Goal: Task Accomplishment & Management: Manage account settings

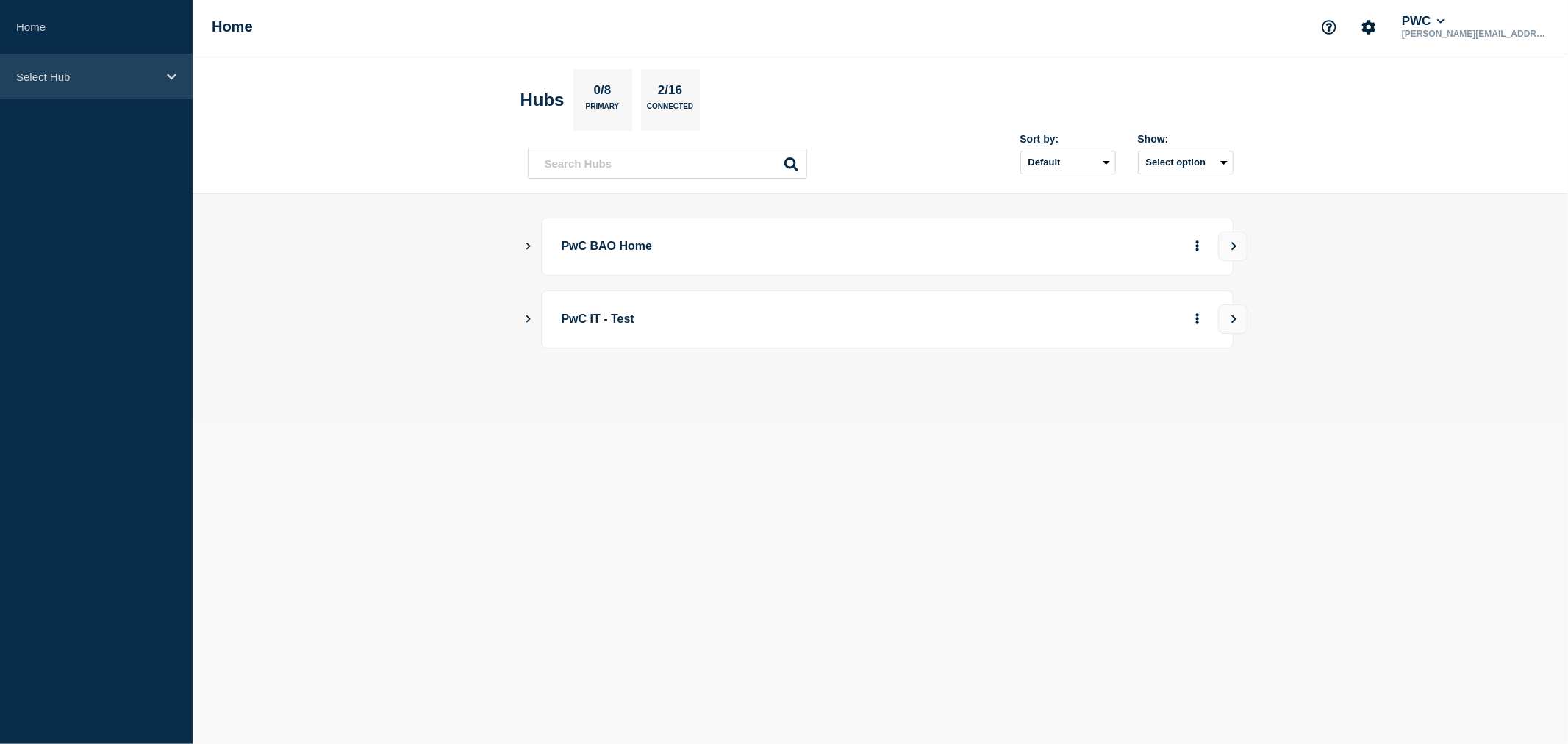
click at [157, 73] on div "Select Hub" at bounding box center [96, 77] width 193 height 45
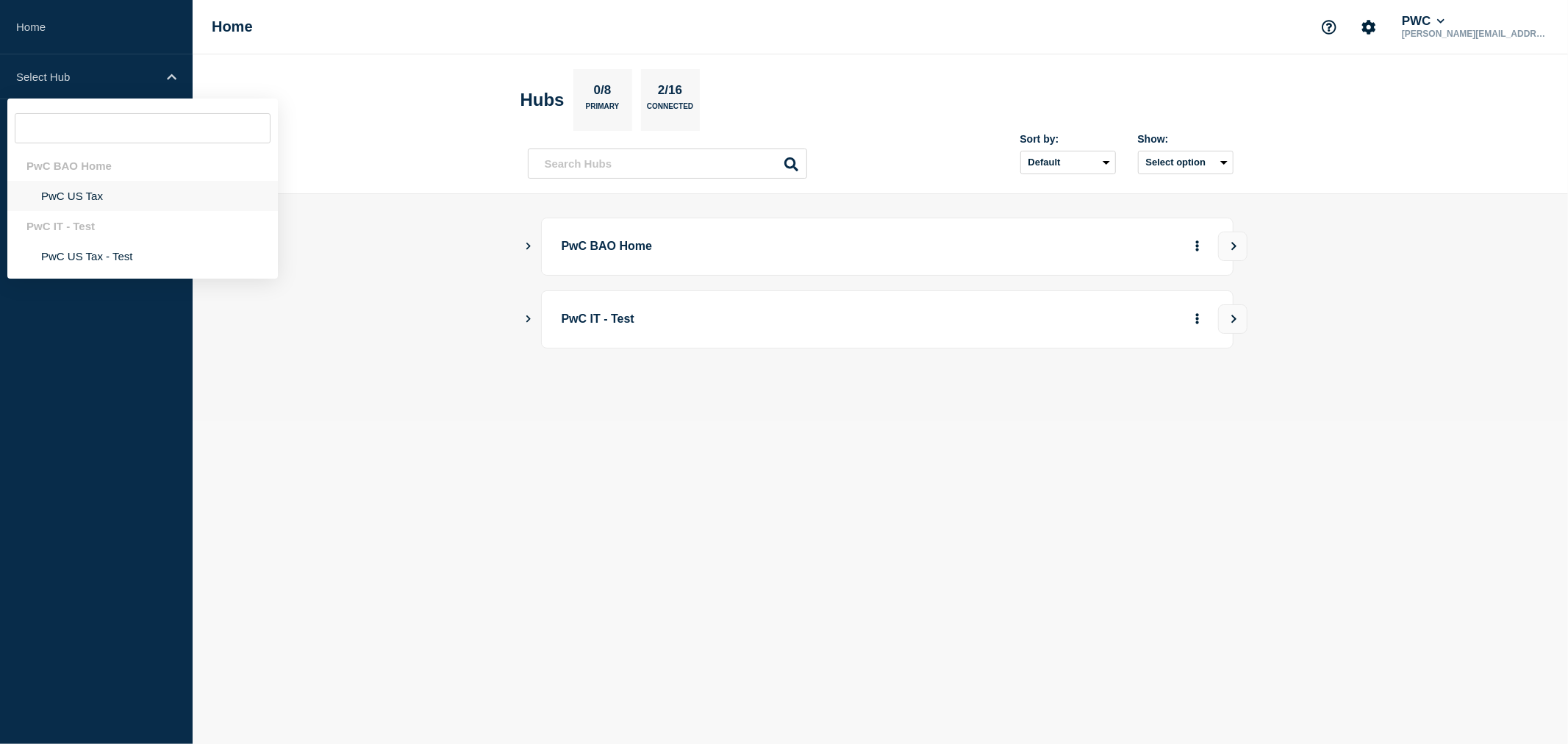
click at [89, 197] on li "PwC US Tax" at bounding box center [143, 195] width 271 height 30
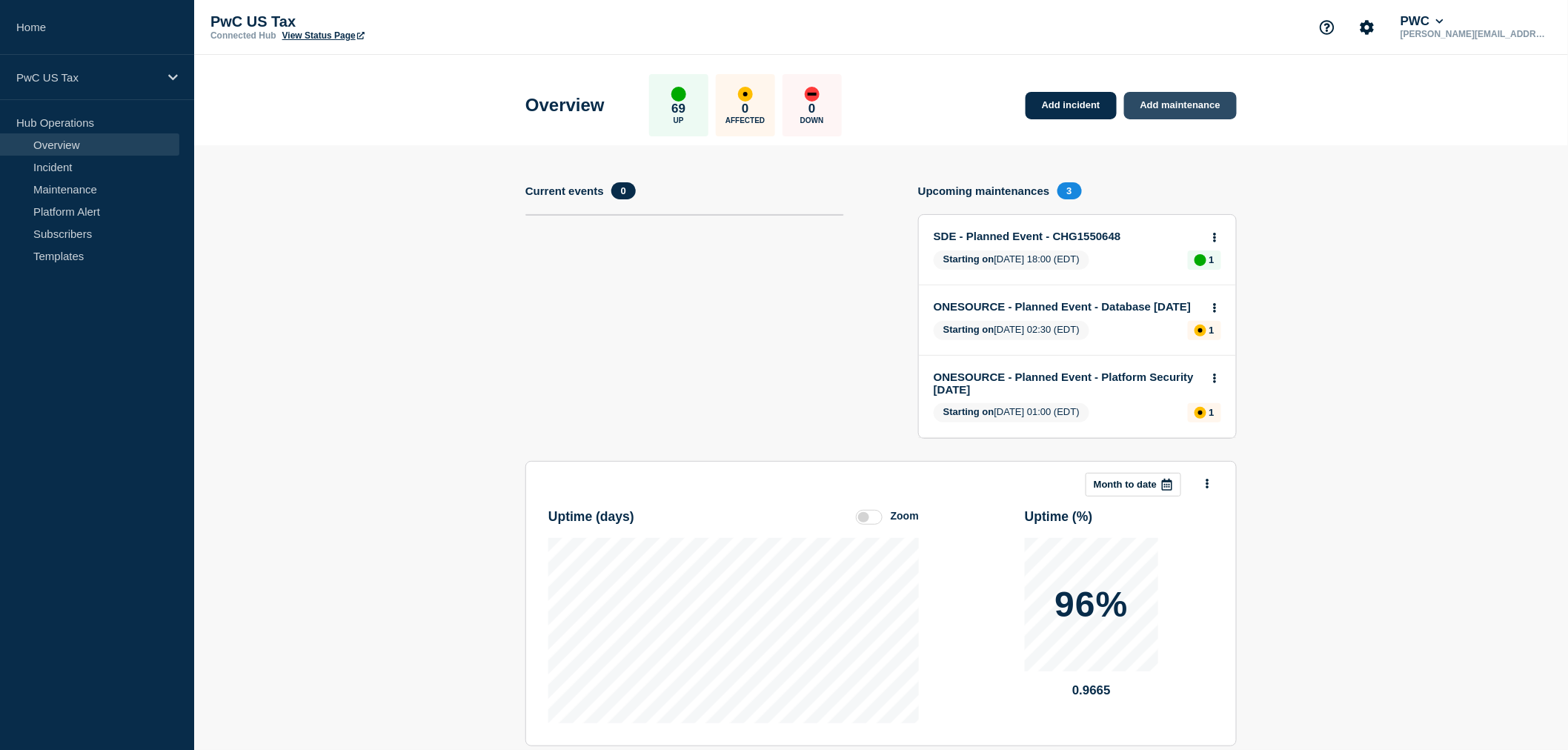
click at [1144, 104] on link "Add maintenance" at bounding box center [1181, 105] width 113 height 28
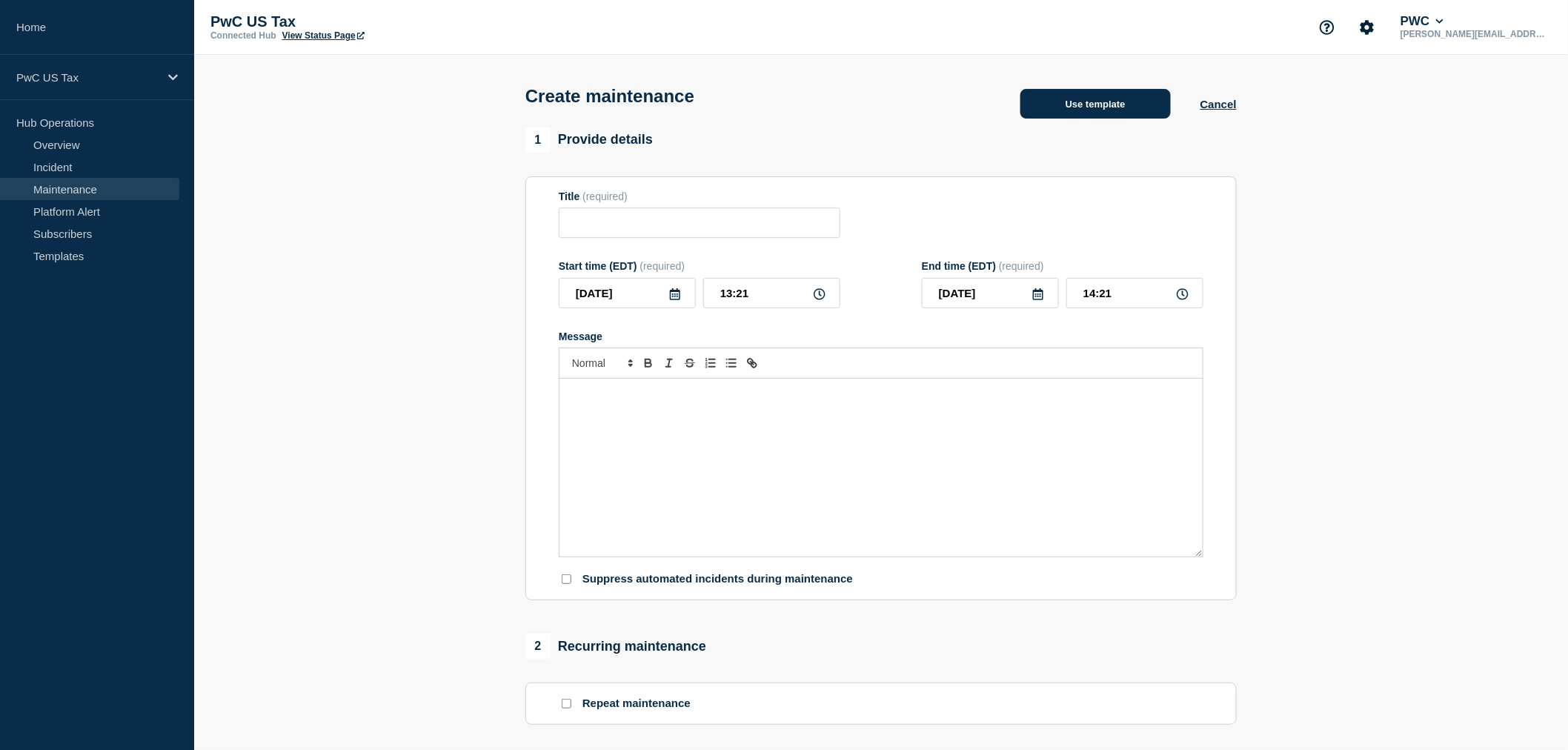
click at [1088, 113] on button "Use template" at bounding box center [1096, 104] width 151 height 29
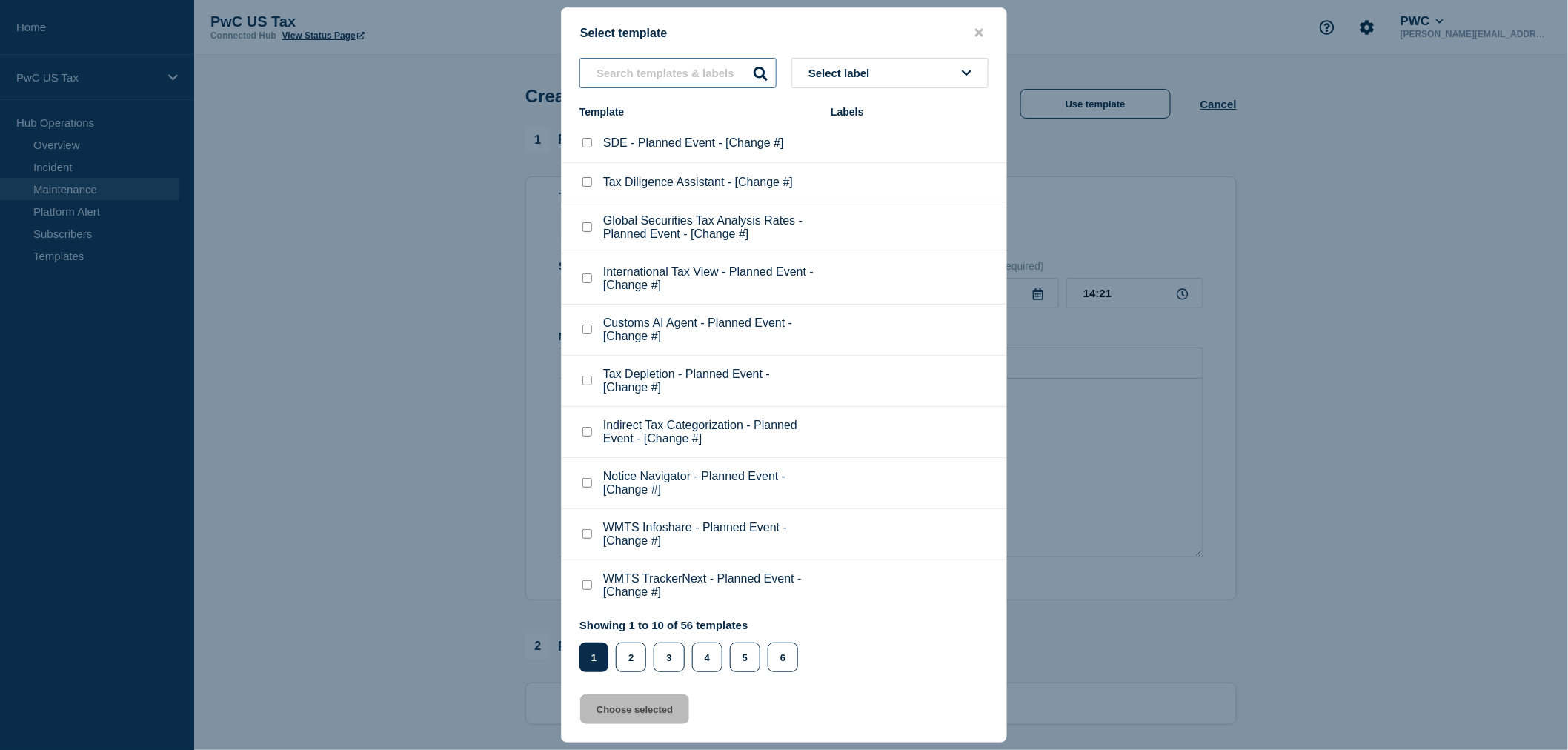
click at [649, 72] on input "text" at bounding box center [678, 73] width 197 height 30
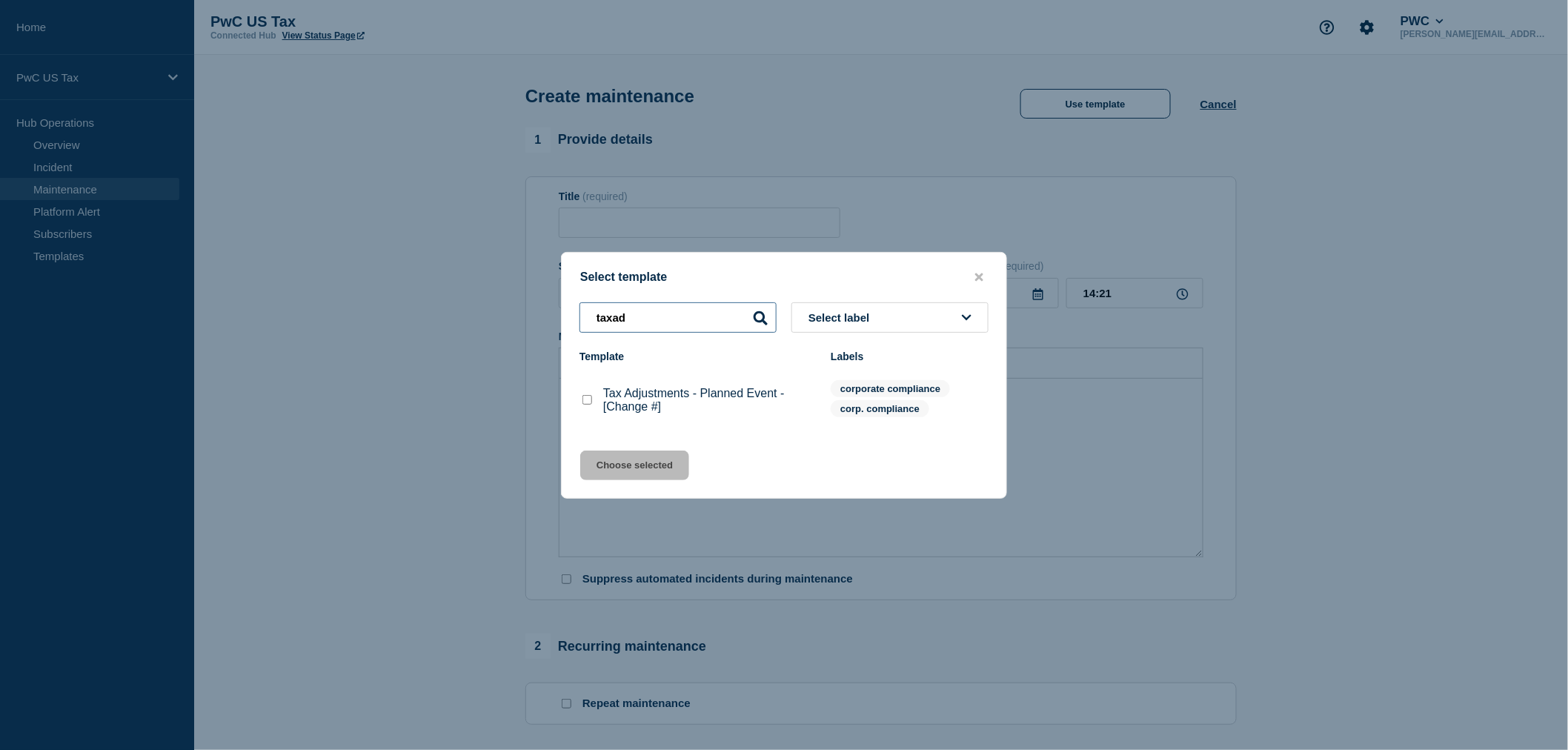
type input "taxad"
click at [587, 400] on checkbox"] "Tax Adjustments - Planned Event - [Change #] checkbox" at bounding box center [587, 399] width 9 height 9
checkbox checkbox"] "true"
click at [616, 472] on button "Choose selected" at bounding box center [634, 465] width 109 height 29
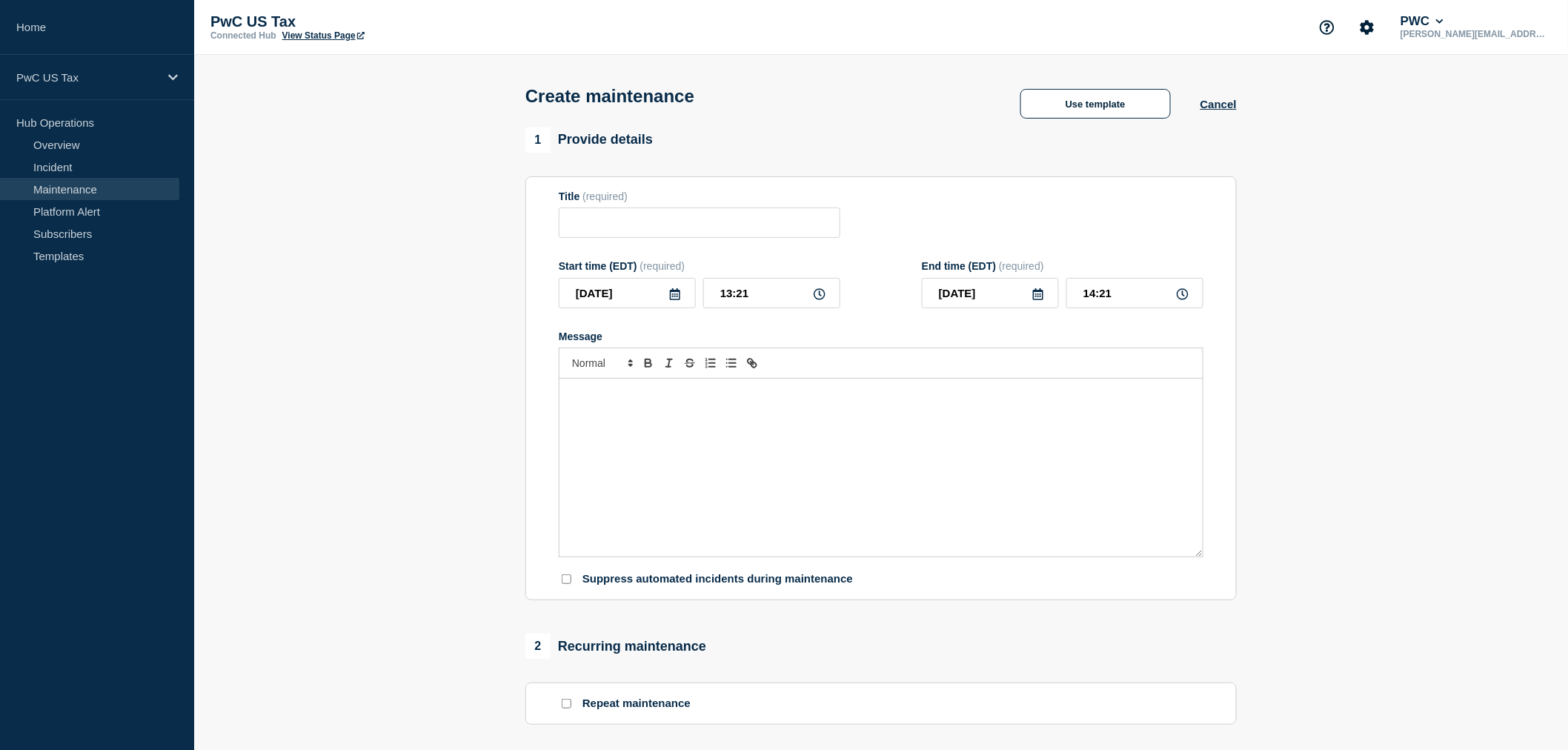
type input "Tax Adjustments - Planned Event - [Change #]"
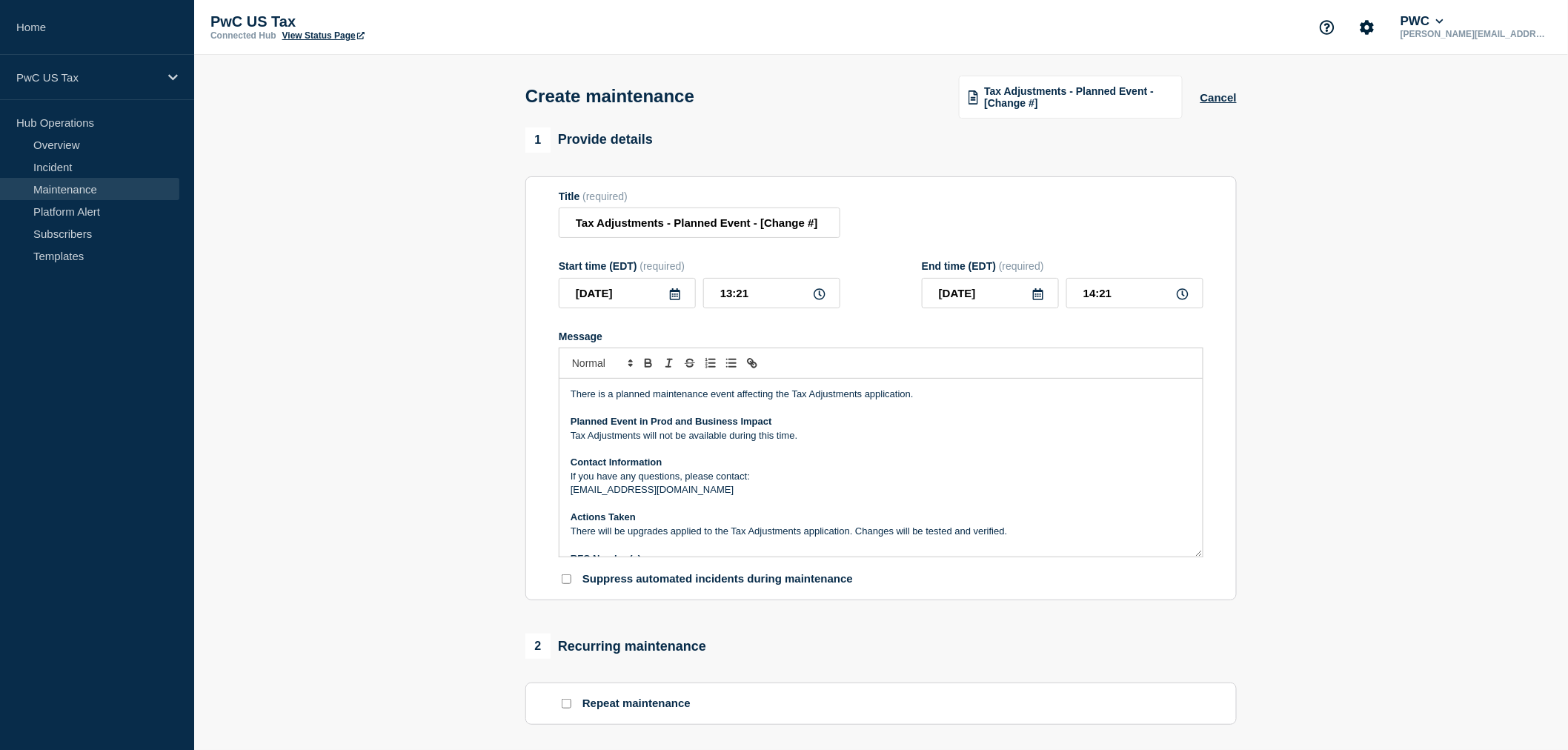
scroll to position [17, 0]
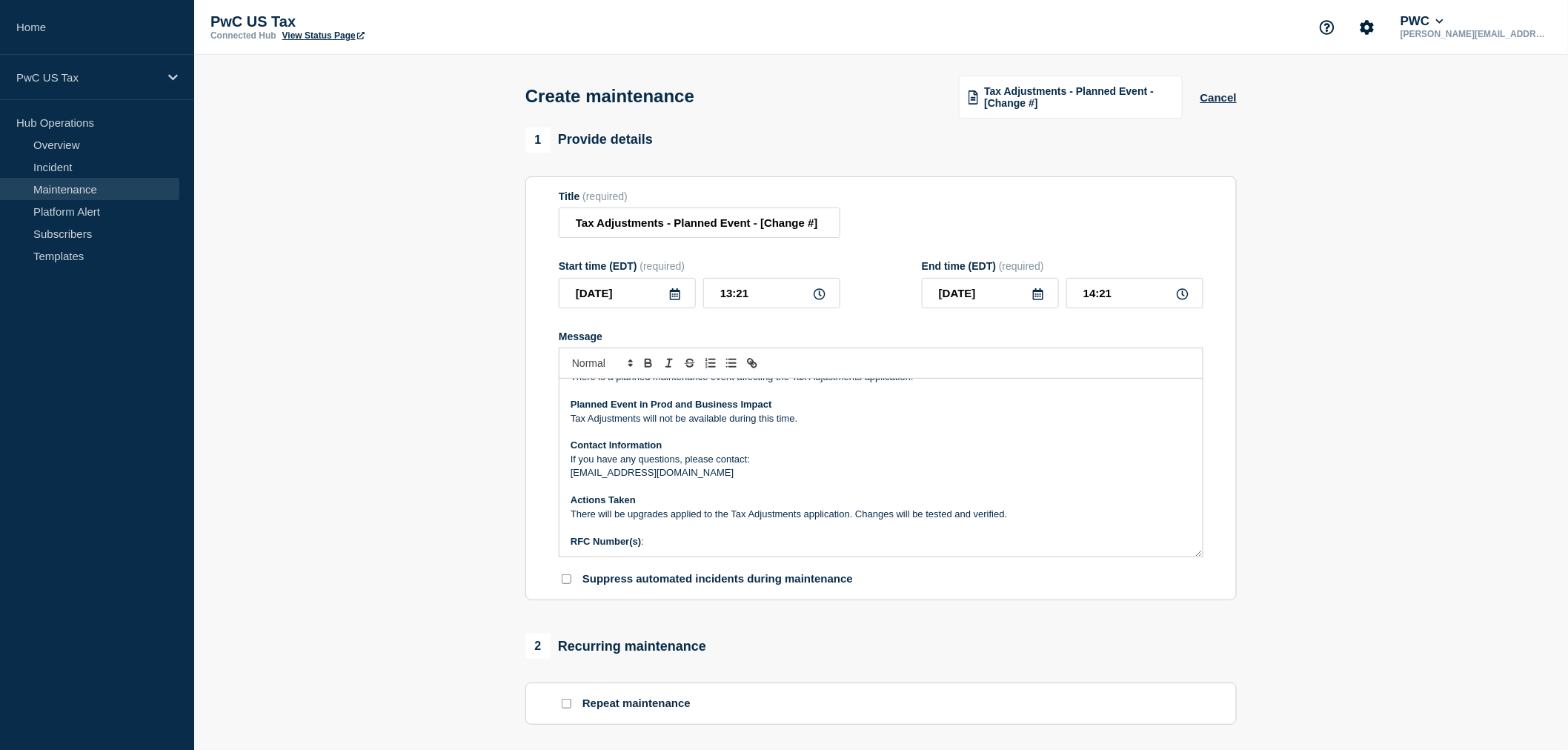
click at [671, 542] on p "RFC Number(s) :" at bounding box center [881, 541] width 621 height 13
click at [673, 298] on icon at bounding box center [675, 294] width 10 height 12
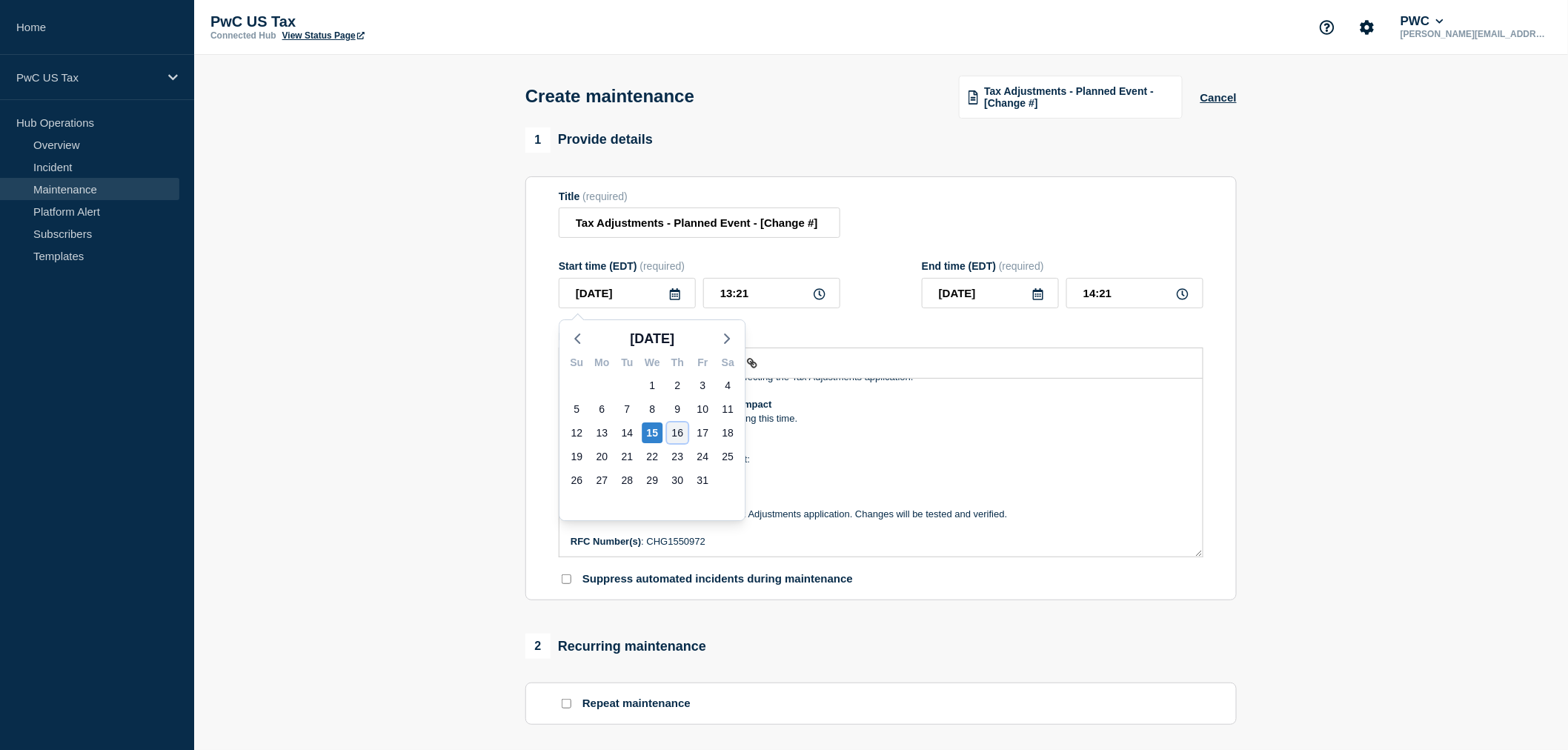
click at [679, 433] on div "16" at bounding box center [677, 433] width 21 height 21
type input "[DATE]"
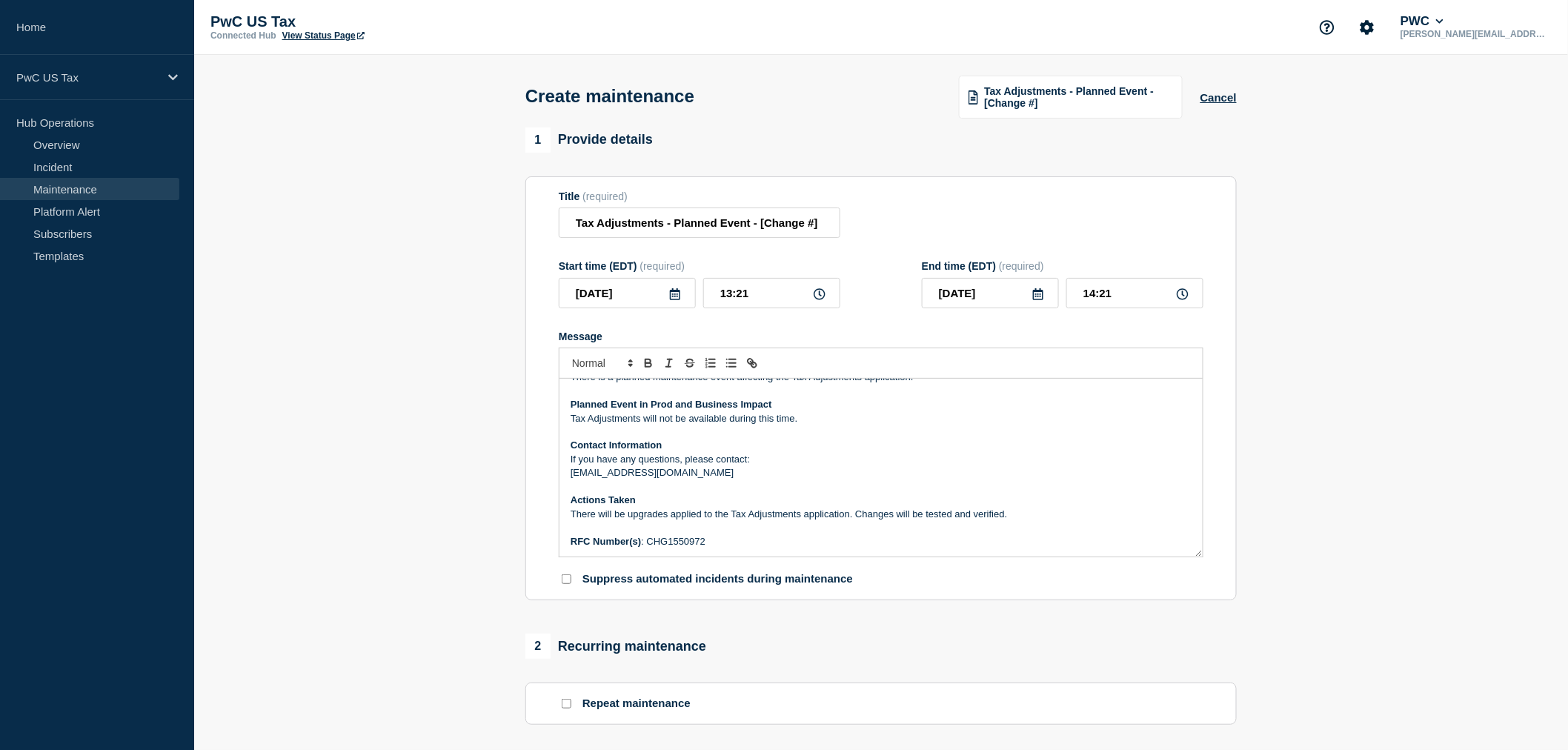
click at [679, 433] on div "[DATE] Su Mo Tu We Th Fr Sa 28 29 30 1 2 3 4 5 6 7 8 9 10 11 12 13 14 15 16 17 …" at bounding box center [653, 416] width 187 height 209
click at [781, 293] on input "13:21" at bounding box center [771, 293] width 137 height 30
click at [818, 292] on icon at bounding box center [819, 294] width 12 height 12
click at [823, 299] on icon at bounding box center [819, 294] width 12 height 12
click at [762, 297] on input "13:21" at bounding box center [771, 293] width 137 height 30
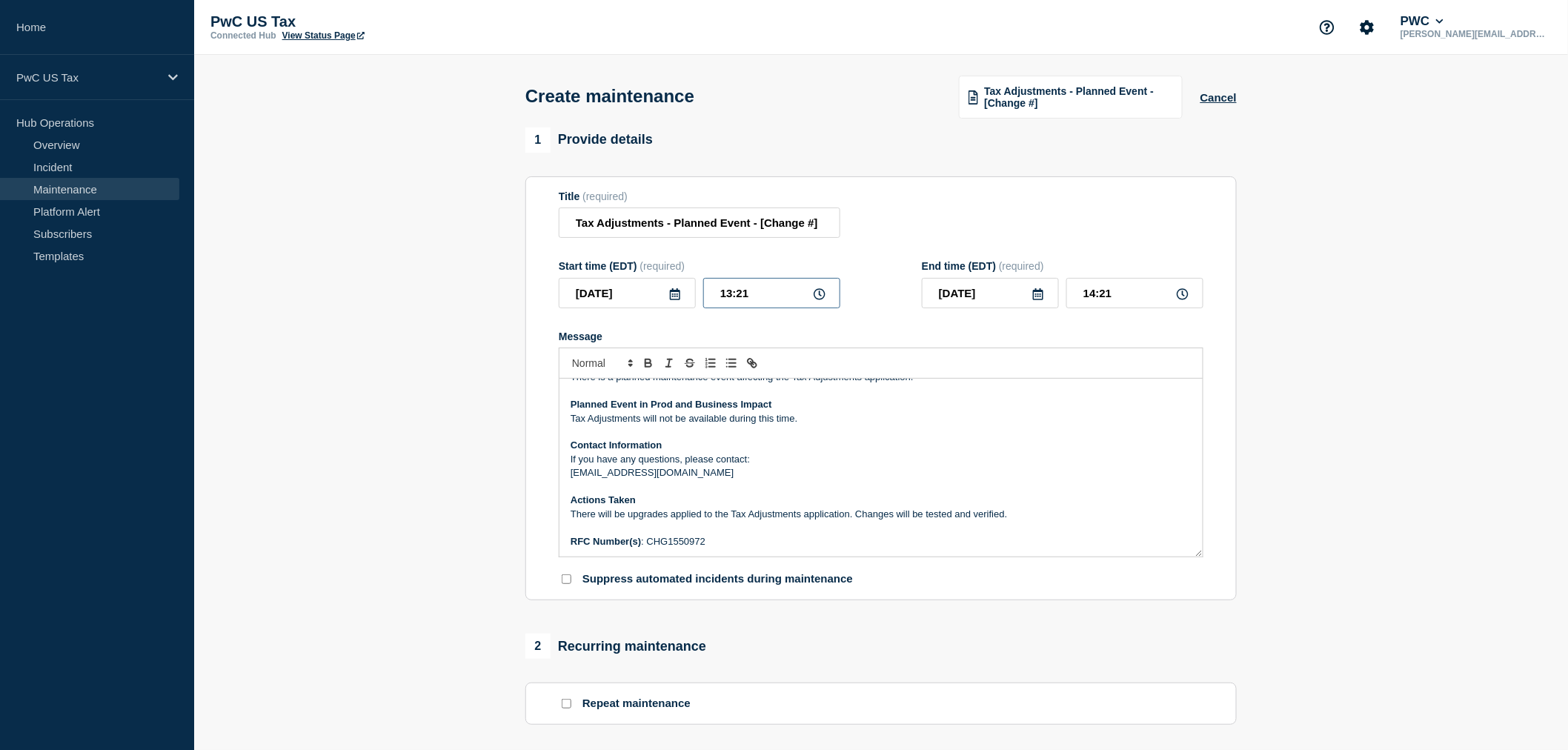
drag, startPoint x: 760, startPoint y: 297, endPoint x: 670, endPoint y: 294, distance: 90.0
click at [670, 294] on div "[DATE] 13:21" at bounding box center [700, 293] width 281 height 30
type input "21:00"
type input "22:00"
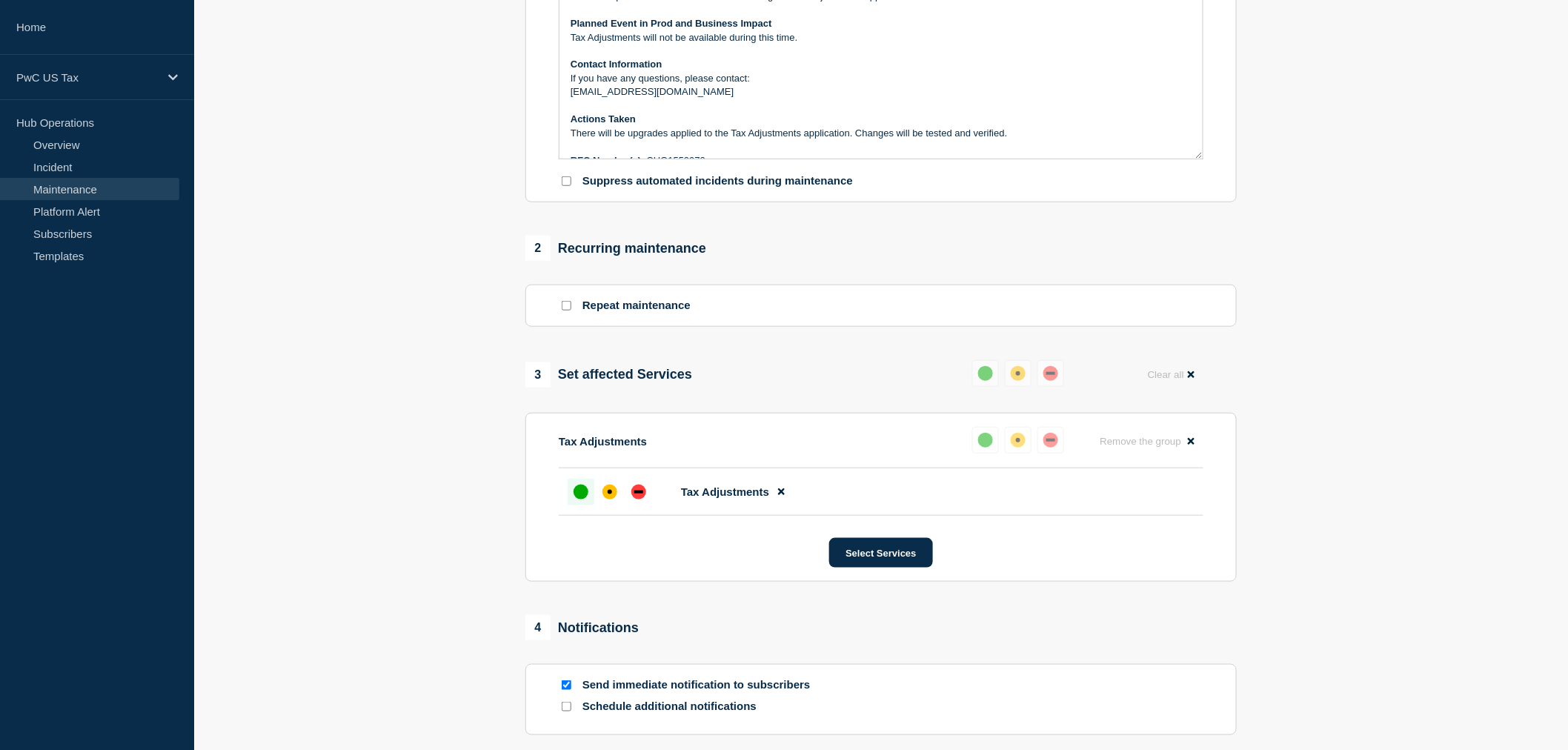
scroll to position [576, 0]
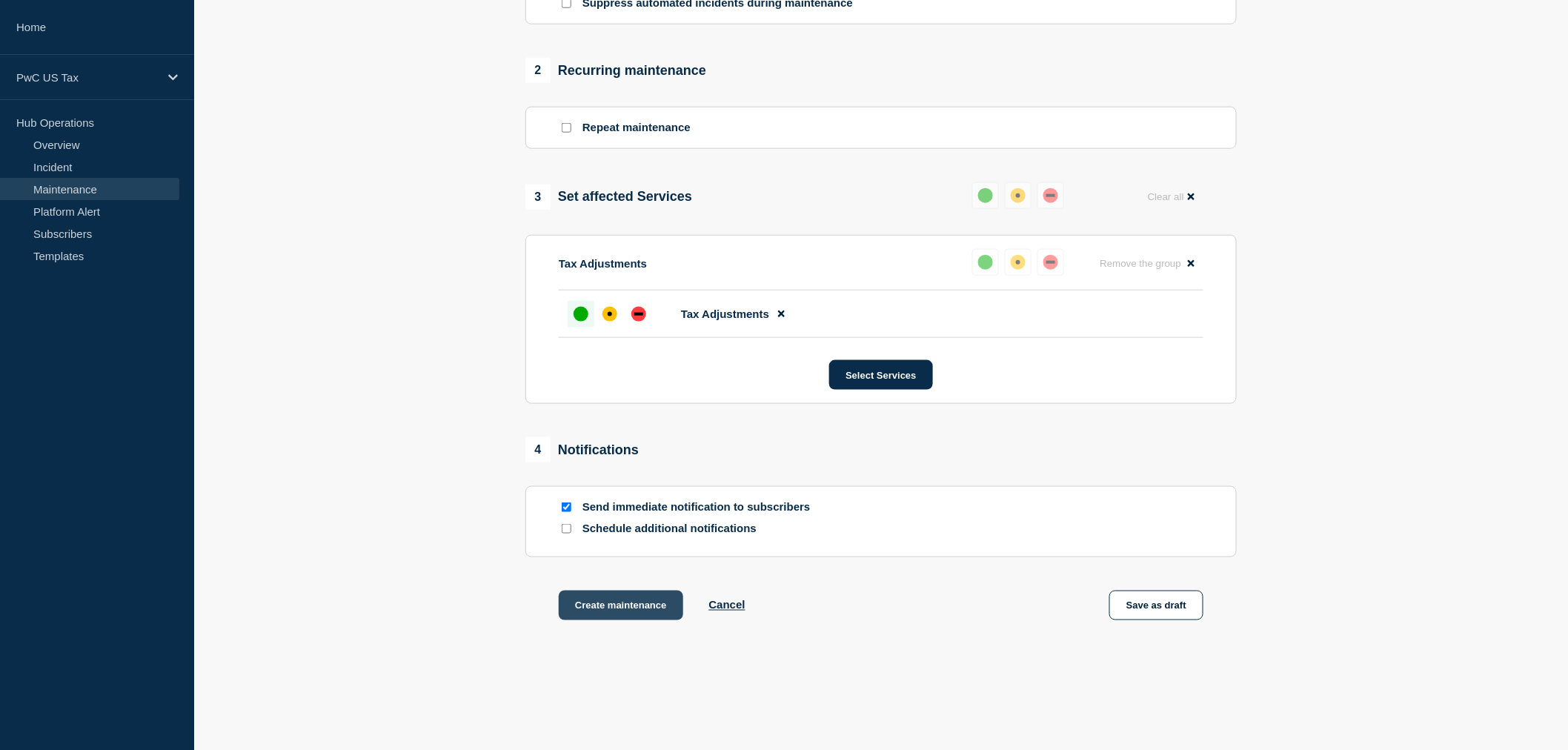
click at [627, 619] on button "Create maintenance" at bounding box center [621, 604] width 125 height 29
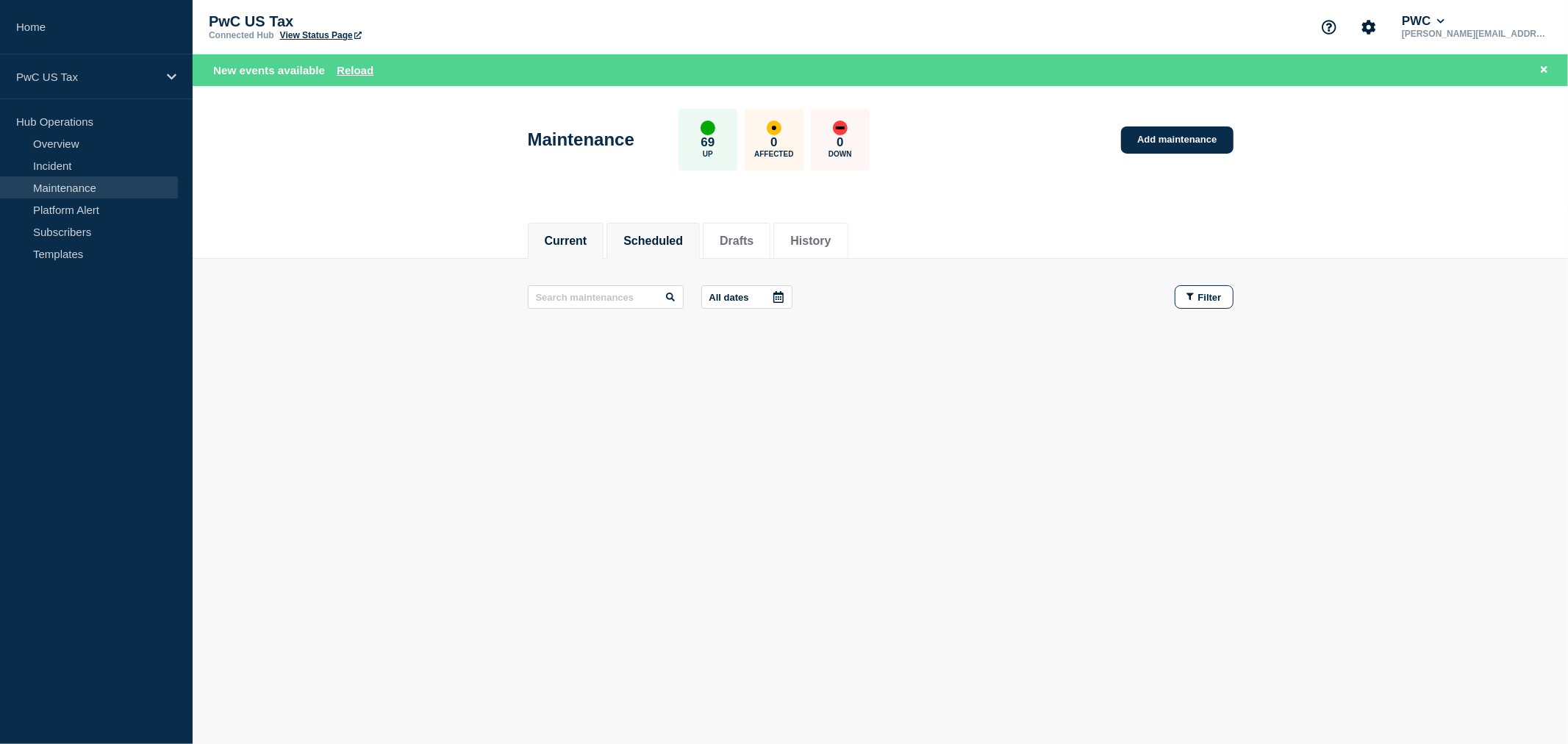
click at [652, 242] on button "Scheduled" at bounding box center [652, 241] width 59 height 13
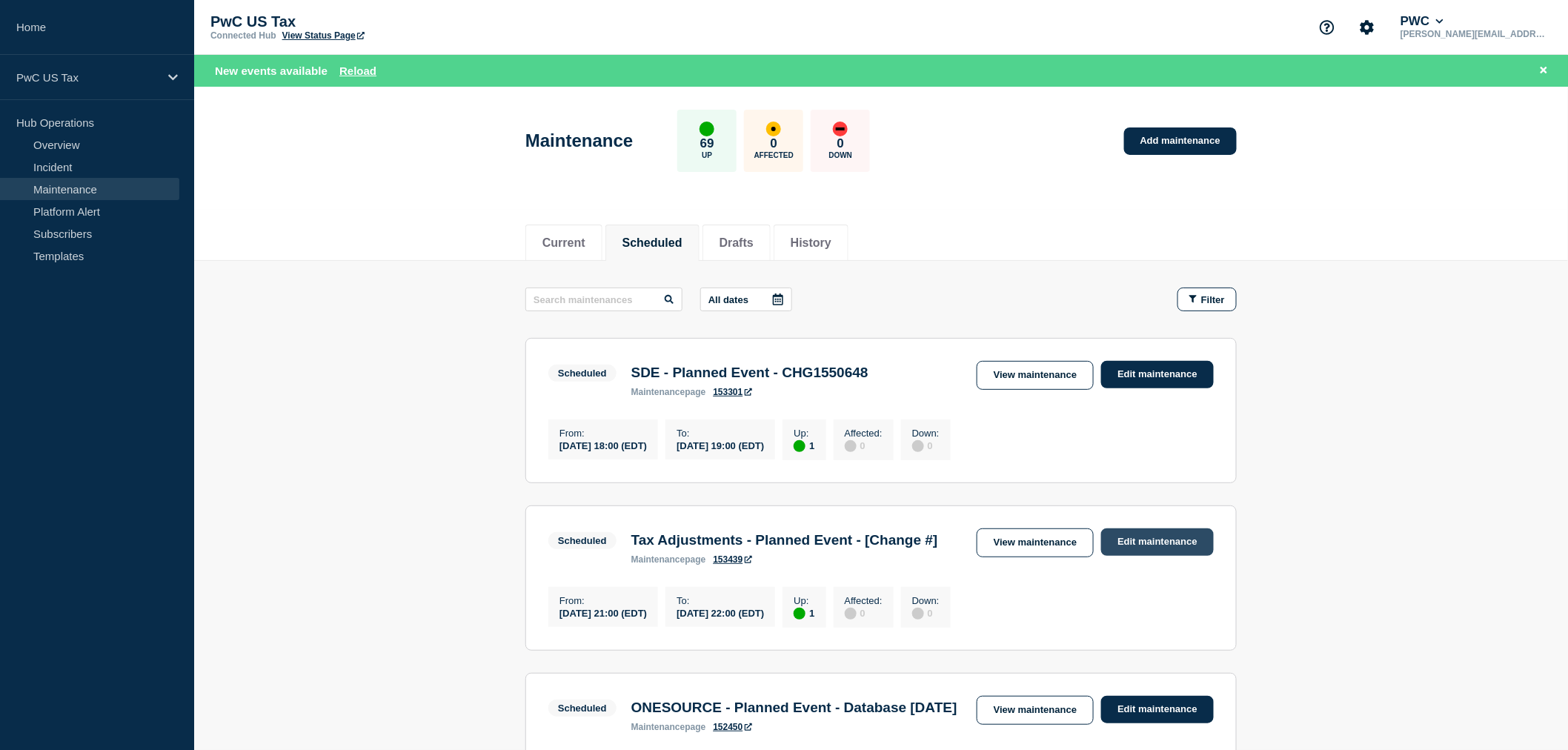
click at [1123, 551] on link "Edit maintenance" at bounding box center [1158, 541] width 113 height 28
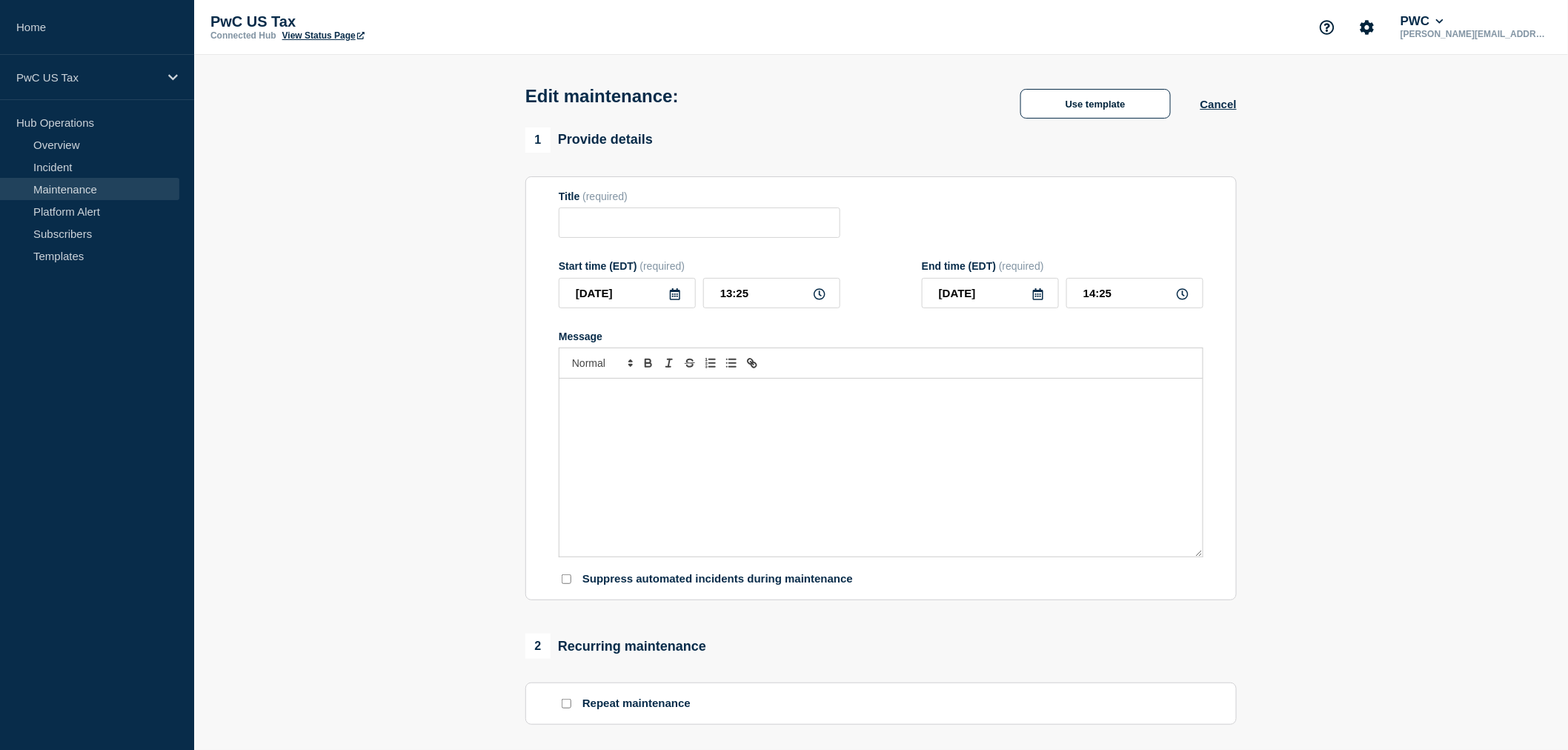
type input "Tax Adjustments - Planned Event - [Change #]"
type input "[DATE]"
type input "21:00"
type input "[DATE]"
type input "22:00"
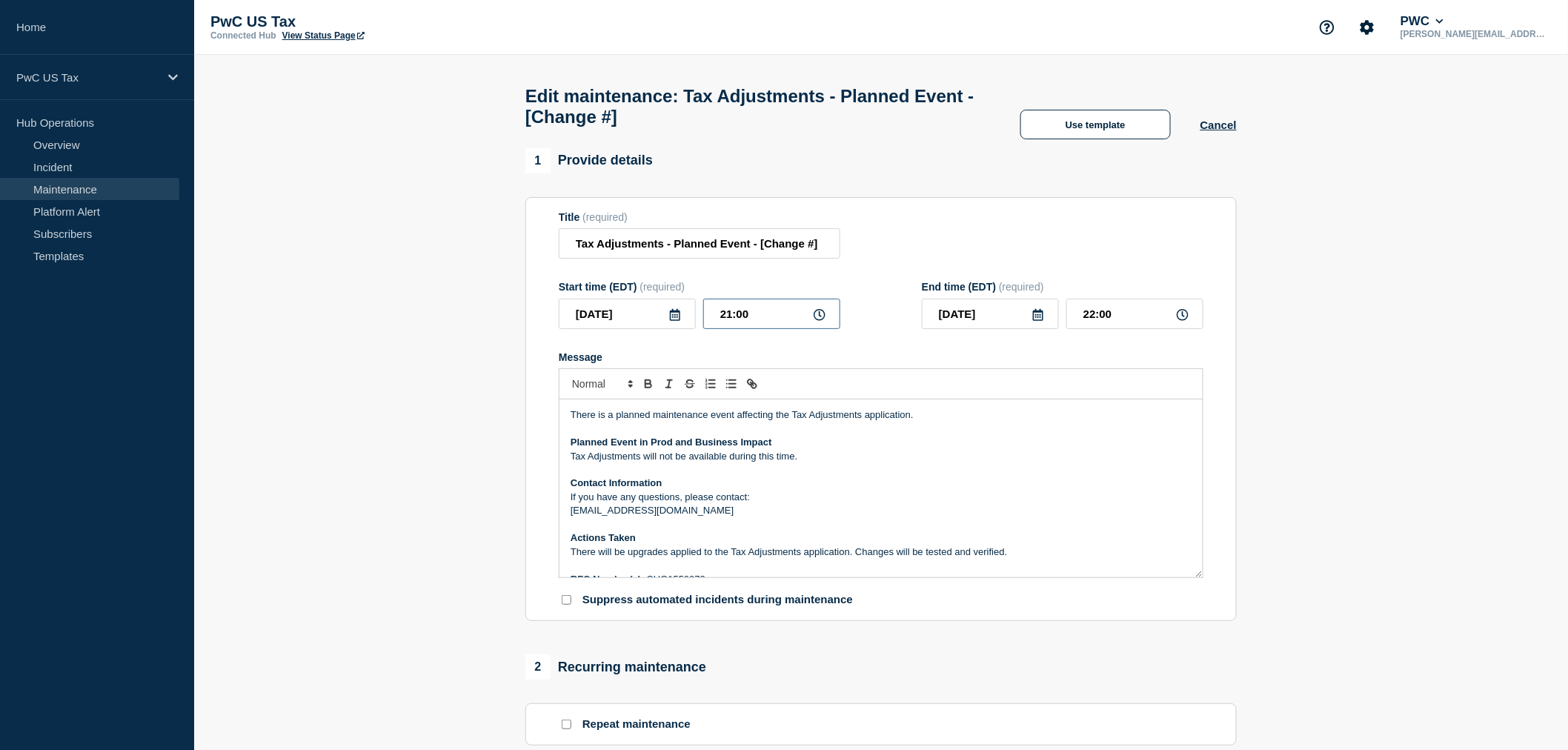
click at [731, 319] on input "21:00" at bounding box center [771, 314] width 137 height 30
type input "20:00"
type input "21:00"
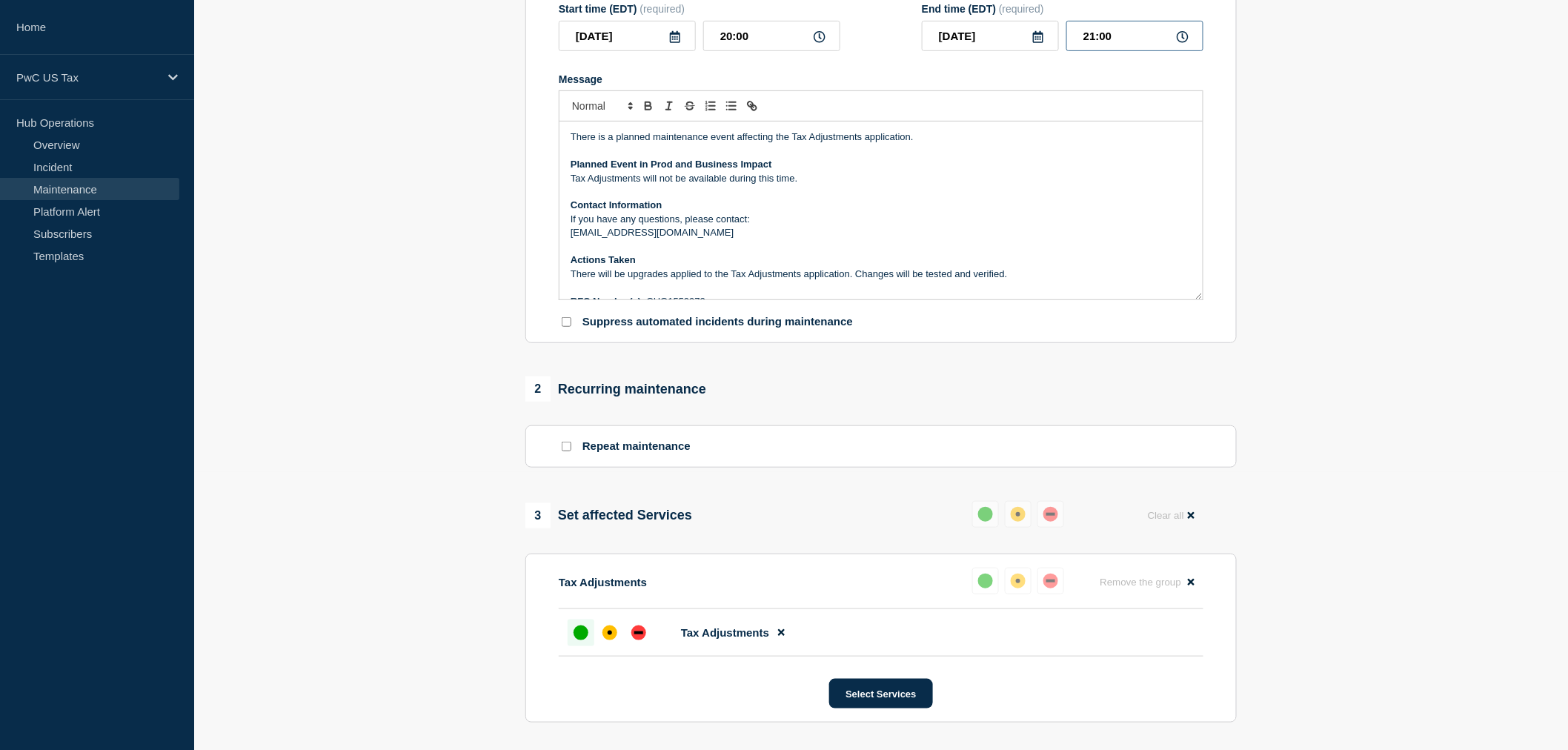
scroll to position [573, 0]
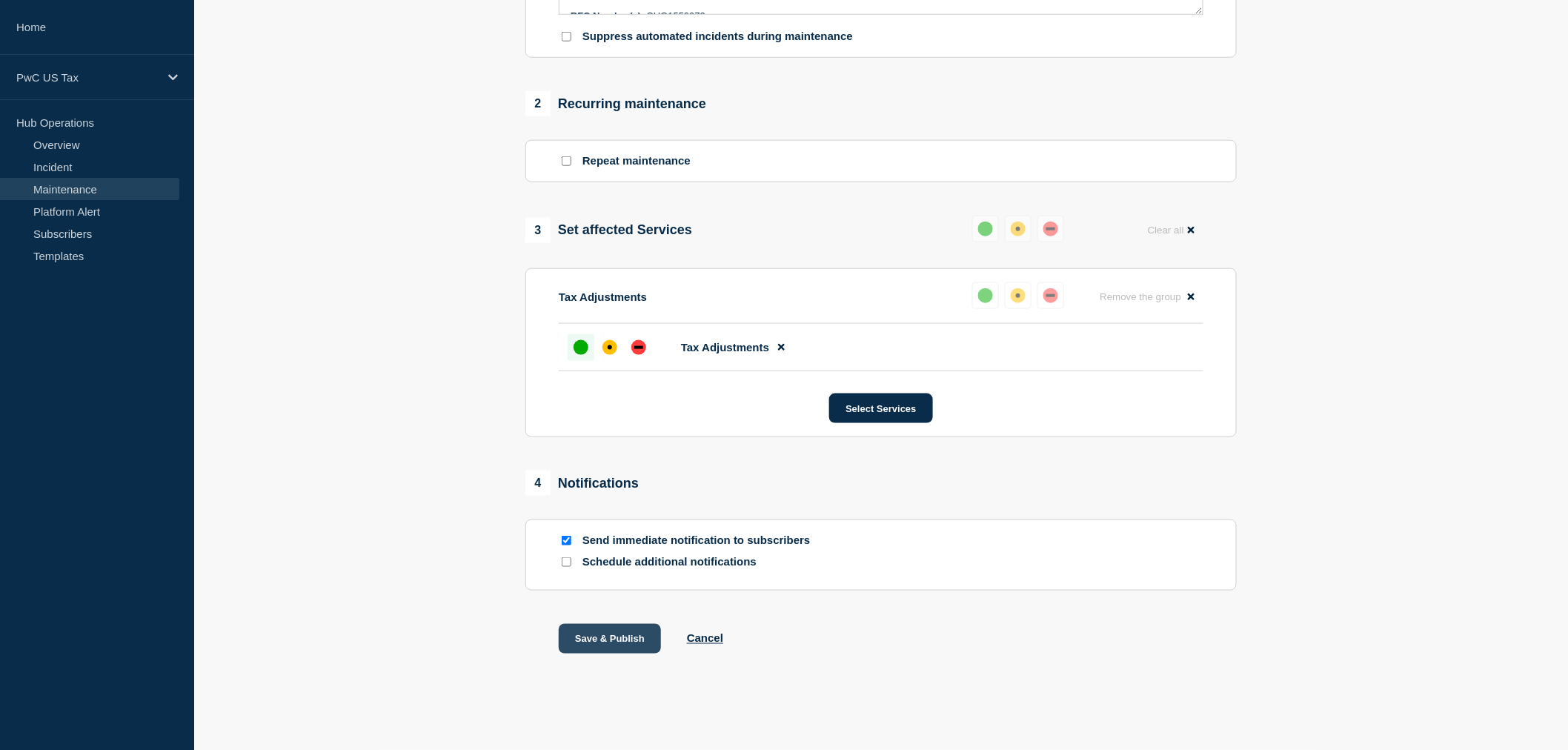
click at [617, 641] on button "Save & Publish" at bounding box center [610, 638] width 102 height 29
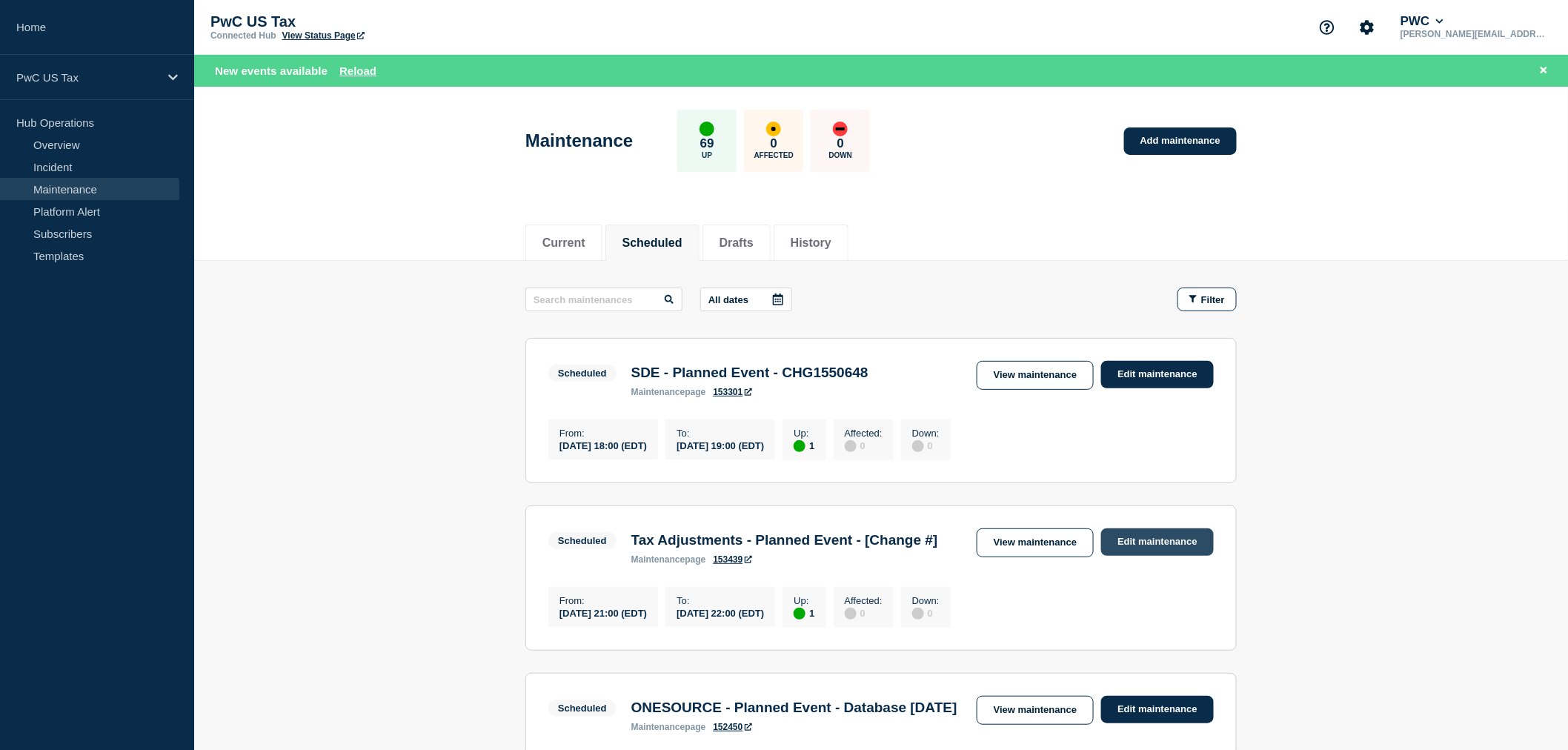
click at [1145, 541] on link "Edit maintenance" at bounding box center [1158, 541] width 113 height 28
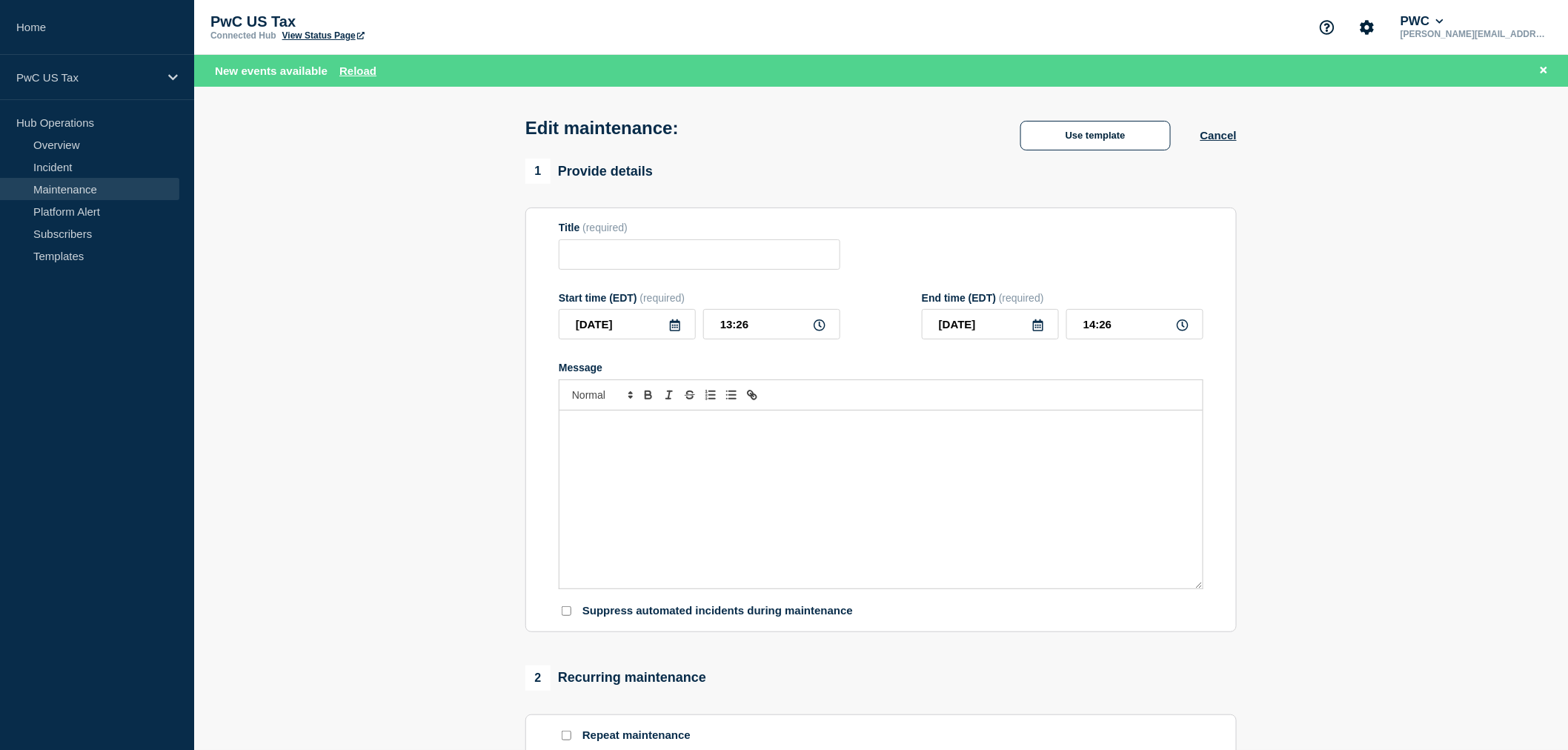
type input "Tax Adjustments - Planned Event - [Change #]"
type input "[DATE]"
type input "20:00"
type input "[DATE]"
type input "21:00"
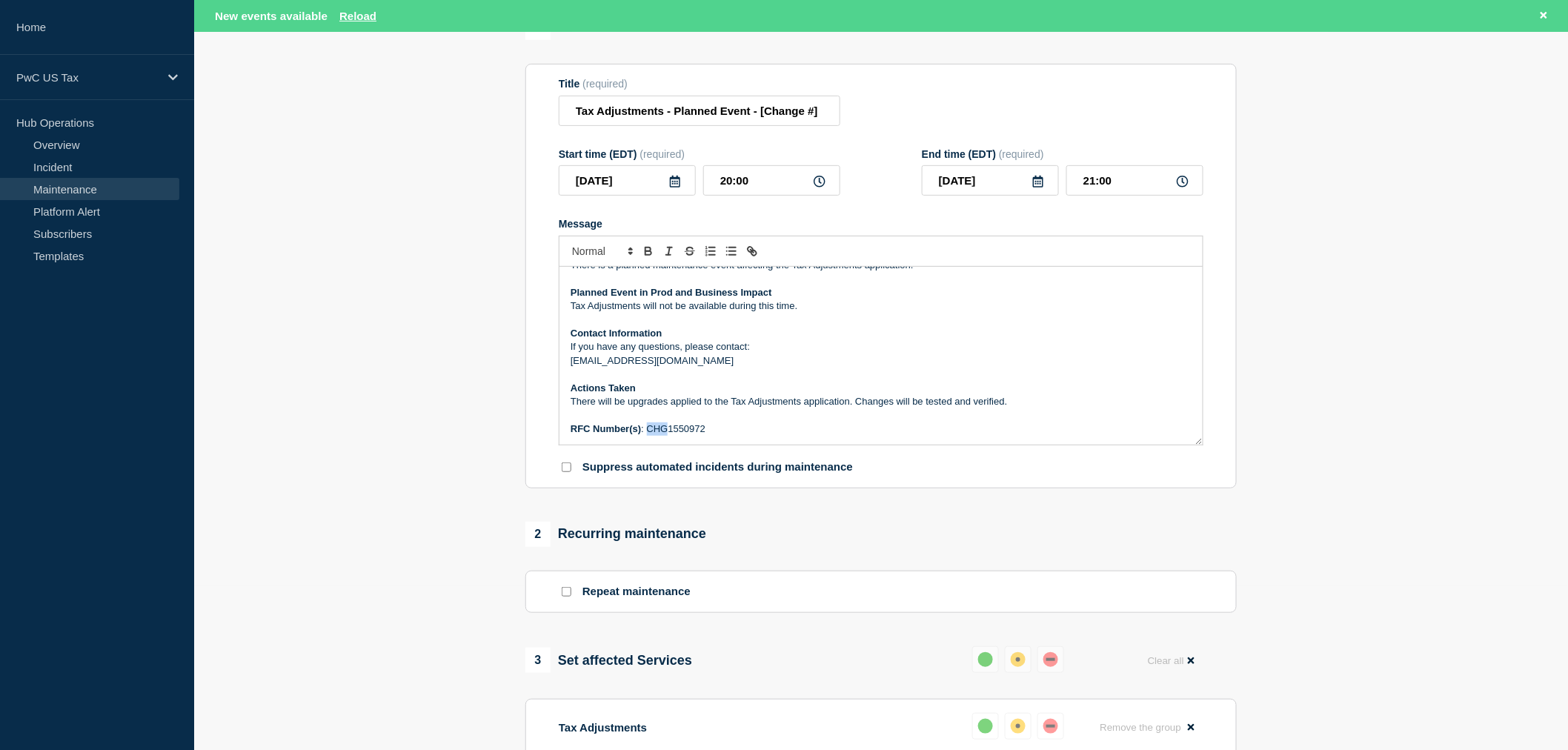
scroll to position [18, 0]
drag, startPoint x: 647, startPoint y: 440, endPoint x: 714, endPoint y: 435, distance: 67.2
click at [714, 435] on p "RFC Number(s) : CHG1550972" at bounding box center [881, 428] width 621 height 13
copy p "CHG1550972"
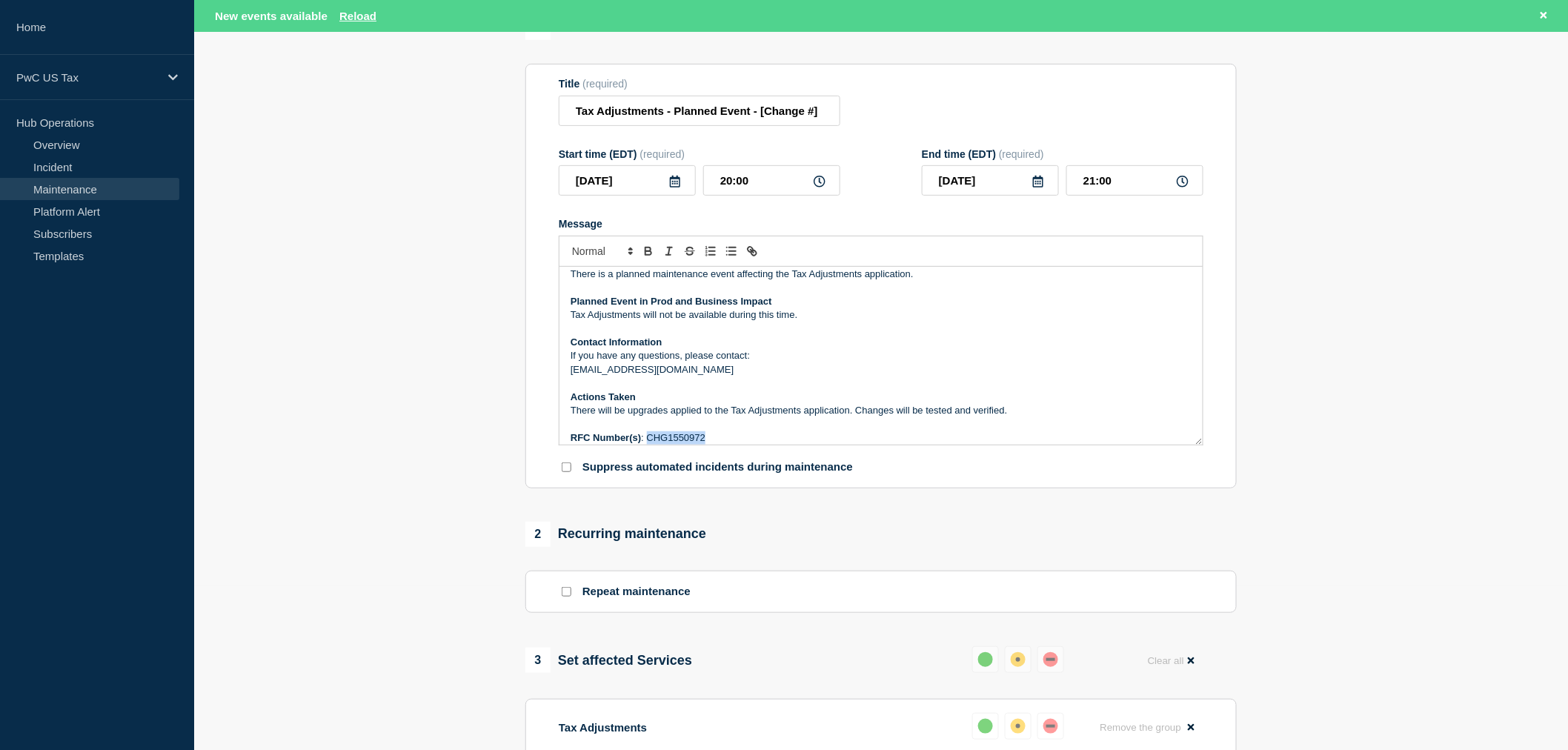
scroll to position [0, 0]
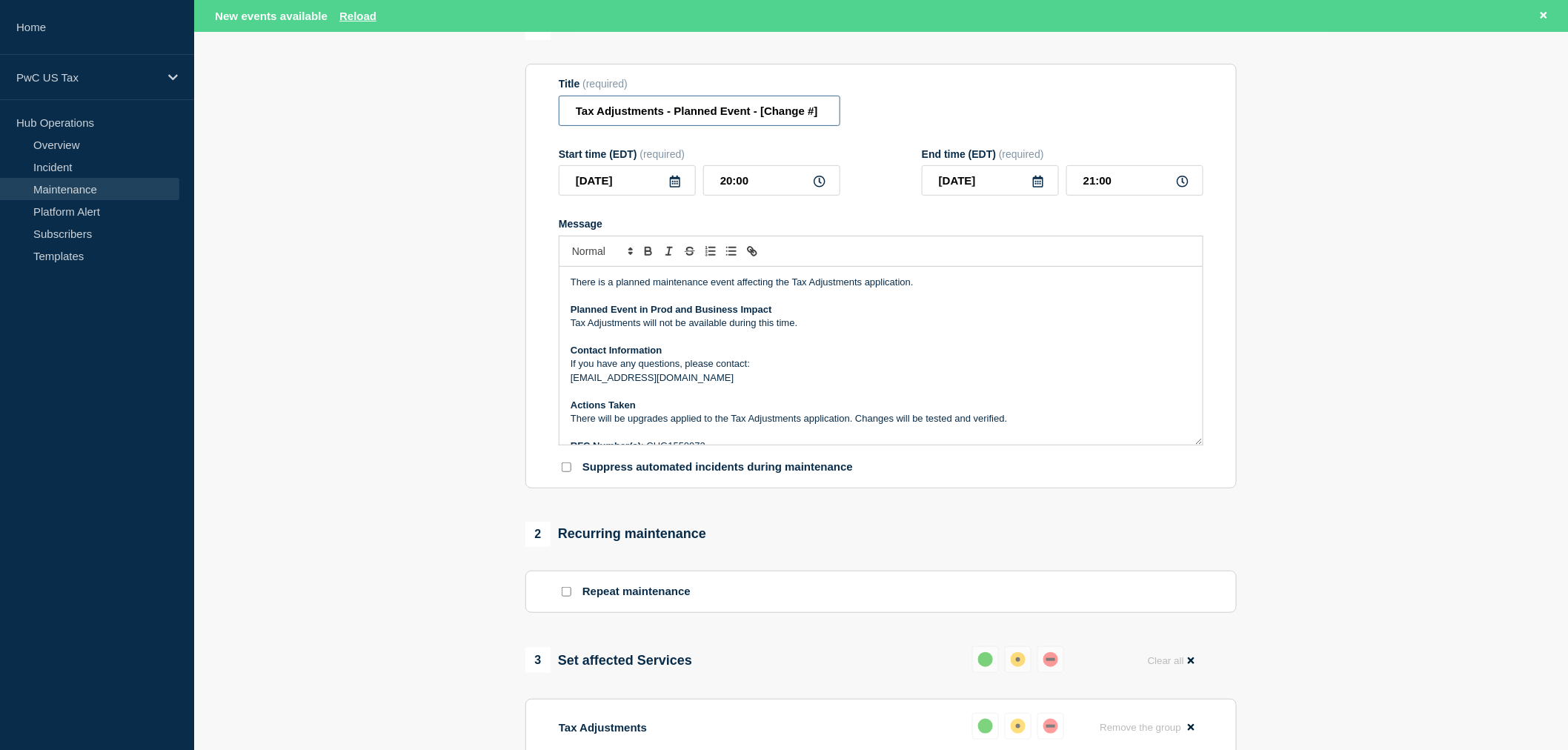
drag, startPoint x: 762, startPoint y: 121, endPoint x: 858, endPoint y: 127, distance: 96.2
click at [858, 126] on div "Title (required) Tax Adjustments - Planned Event - [Change #]" at bounding box center [882, 101] width 645 height 48
paste input "CHG1550972"
type input "Tax Adjustments - Planned Event - CHG1550972"
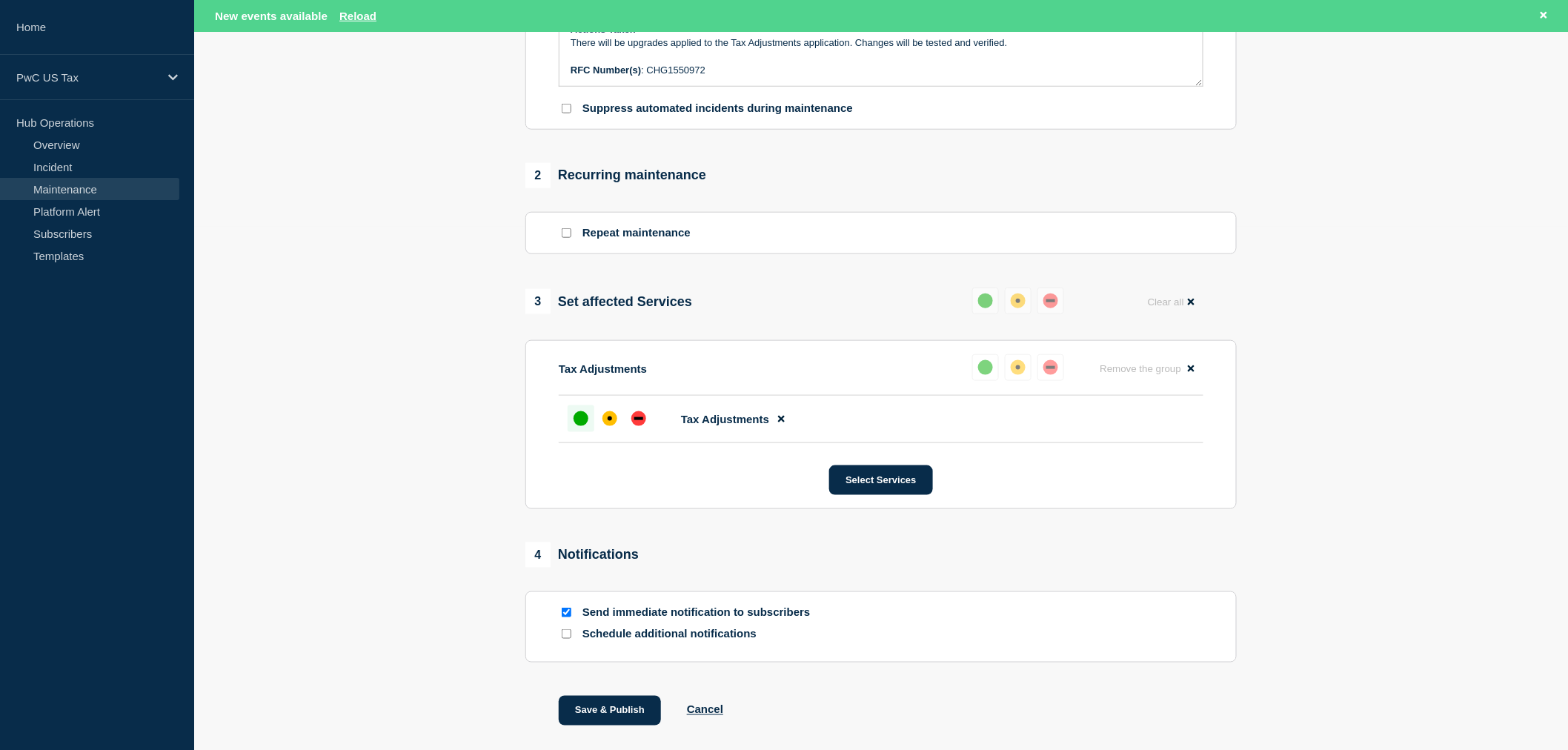
scroll to position [604, 0]
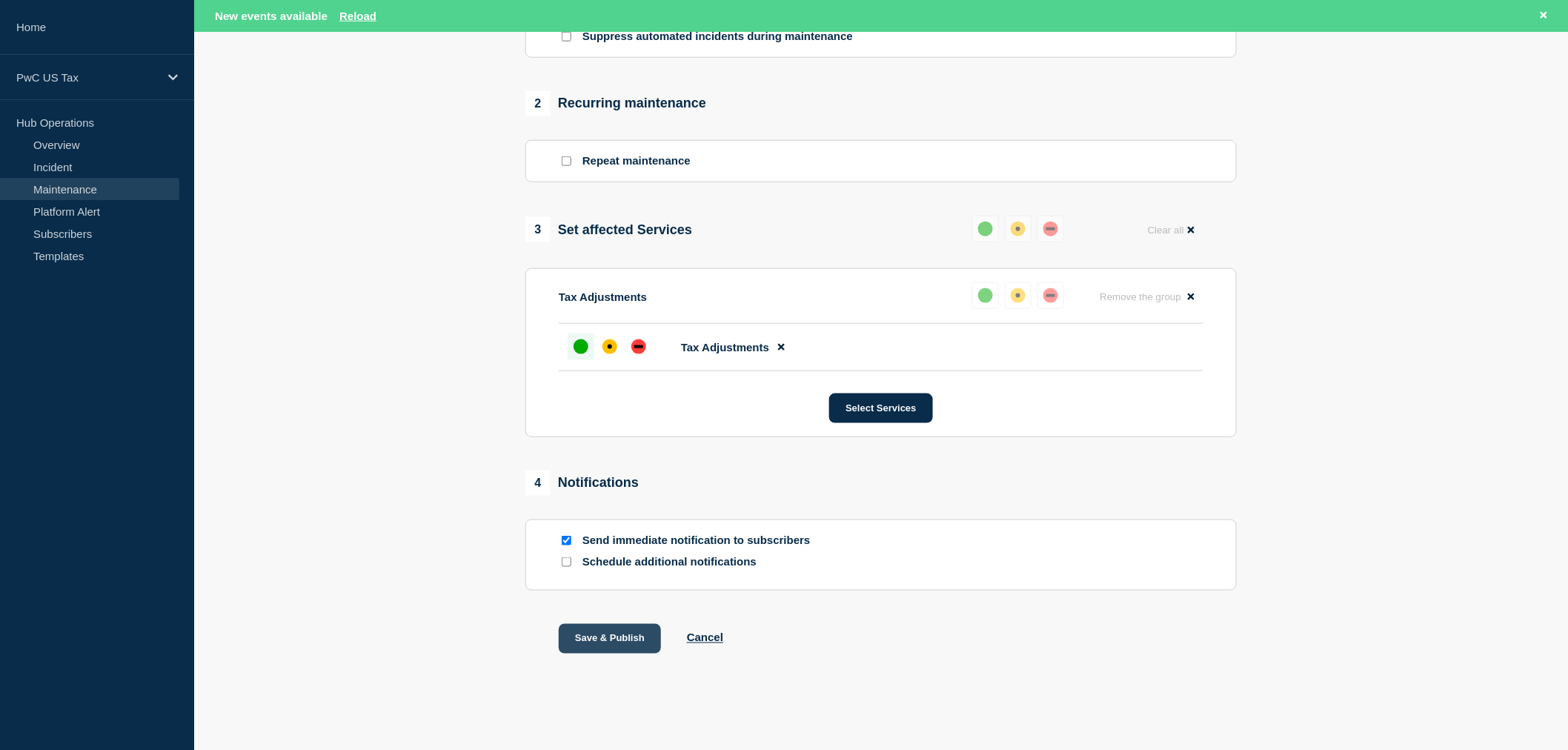
click at [626, 637] on button "Save & Publish" at bounding box center [610, 638] width 102 height 29
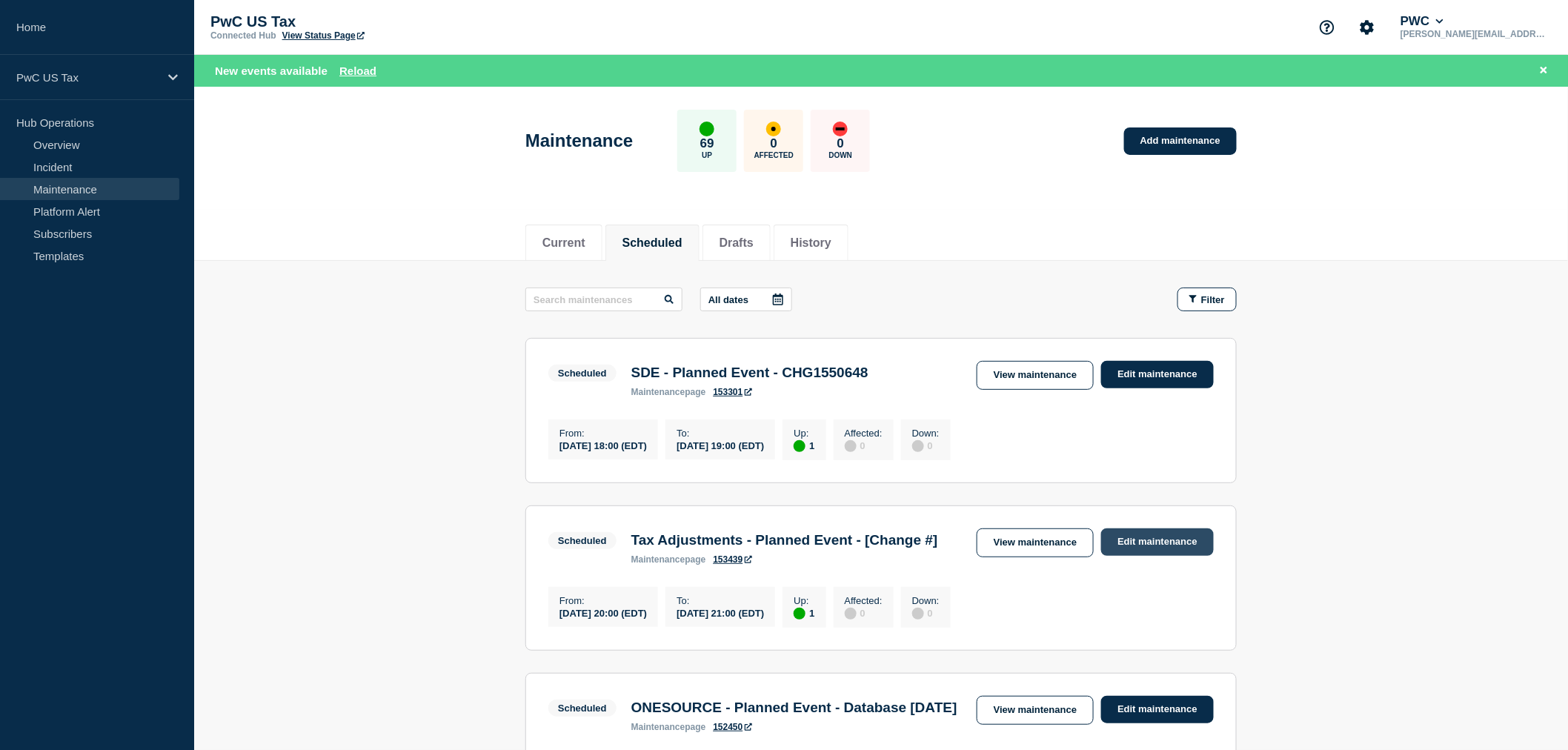
click at [1138, 552] on link "Edit maintenance" at bounding box center [1158, 541] width 113 height 28
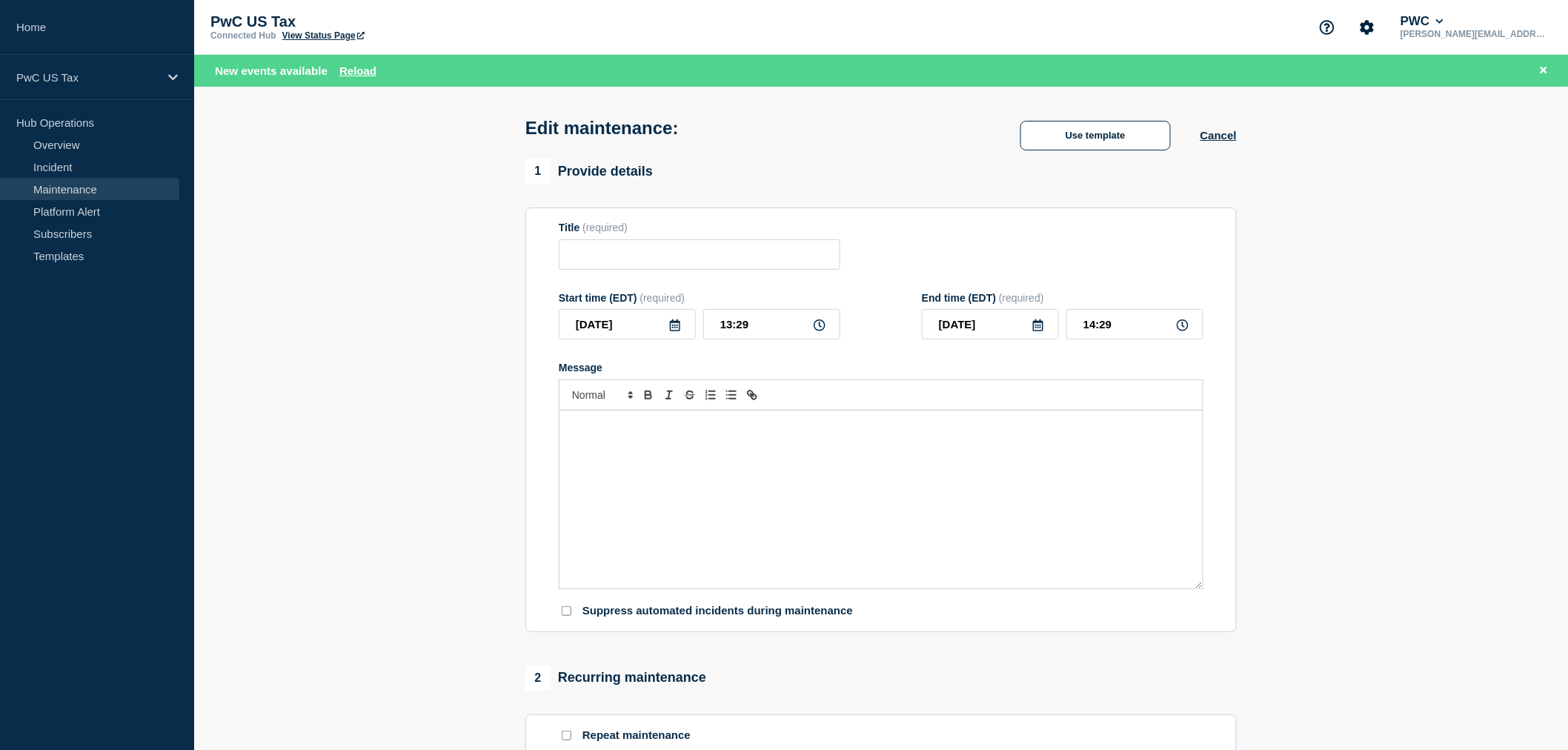
type input "Tax Adjustments - Planned Event - CHG1550972"
type input "[DATE]"
type input "20:00"
type input "[DATE]"
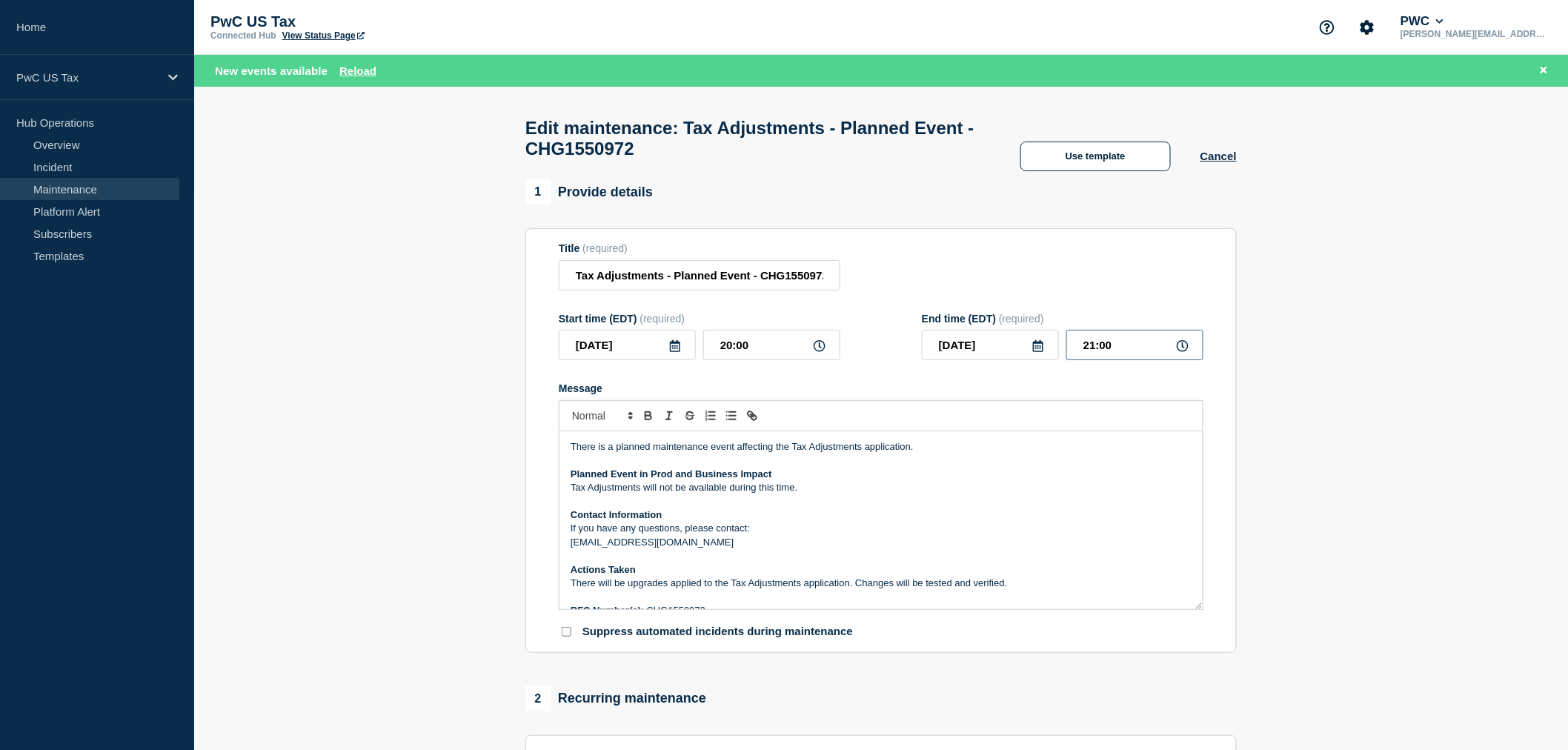
click at [1133, 349] on input "21:00" at bounding box center [1134, 345] width 137 height 30
click at [1096, 354] on input "21:00" at bounding box center [1134, 345] width 137 height 30
type input "22:00"
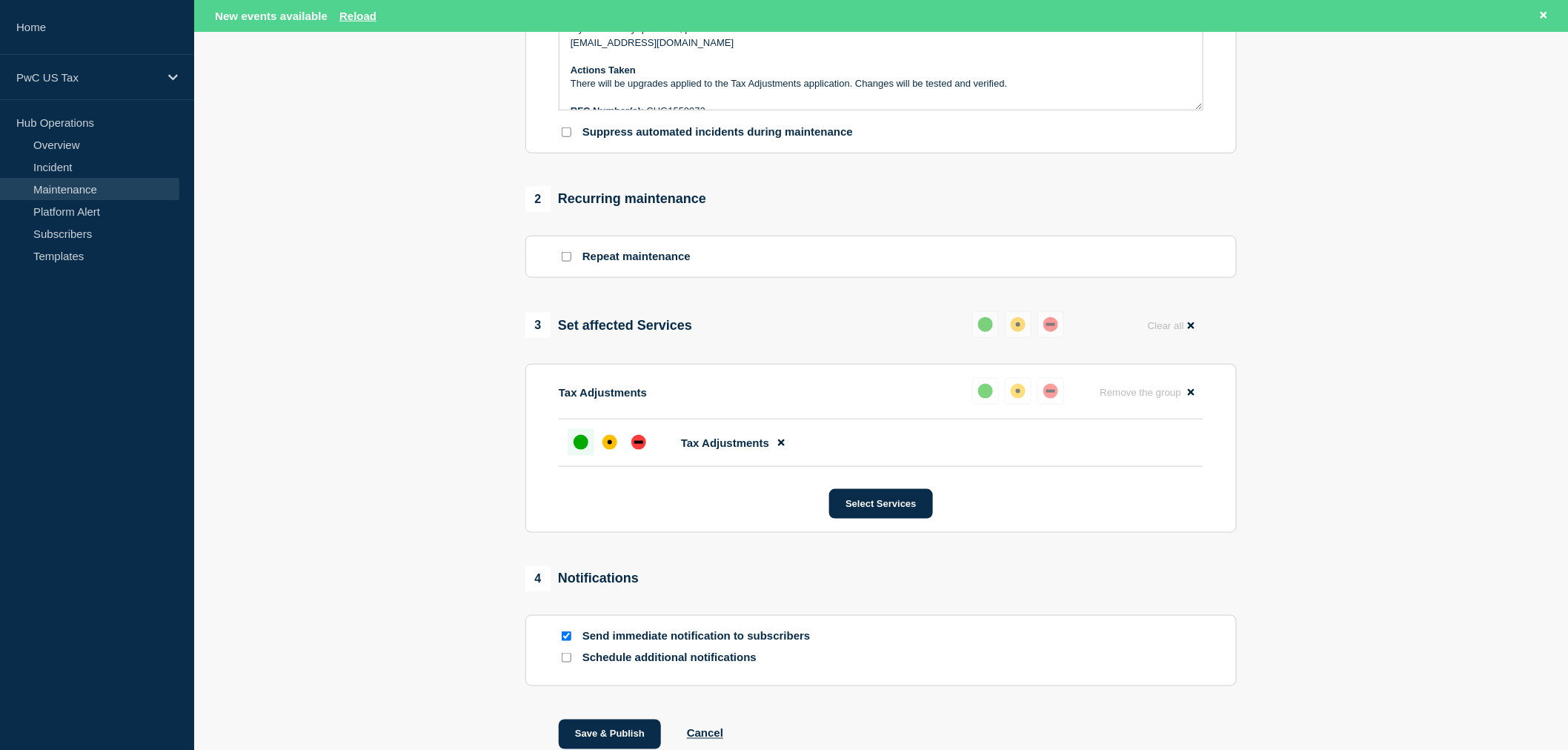
scroll to position [604, 0]
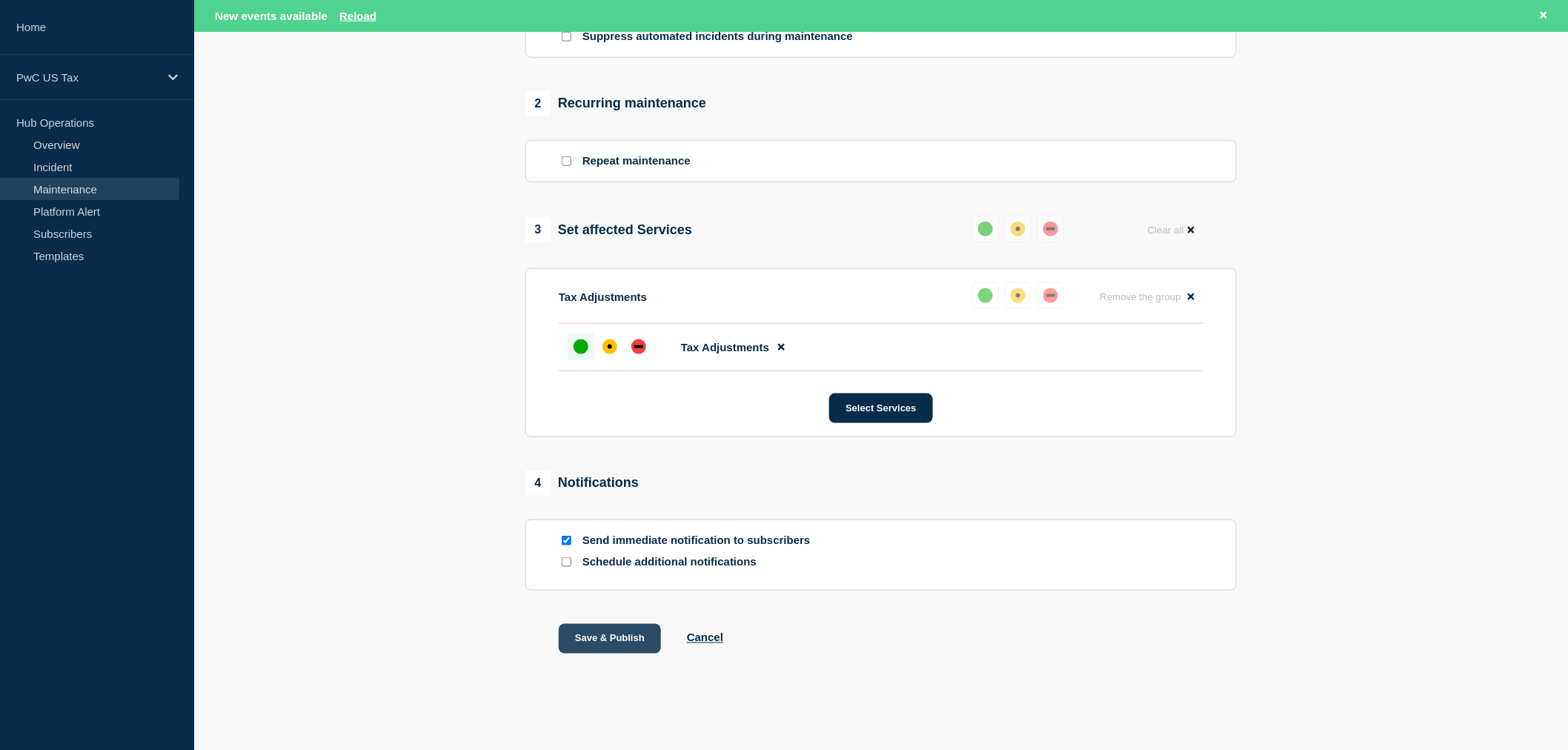
click at [633, 633] on button "Save & Publish" at bounding box center [610, 638] width 102 height 29
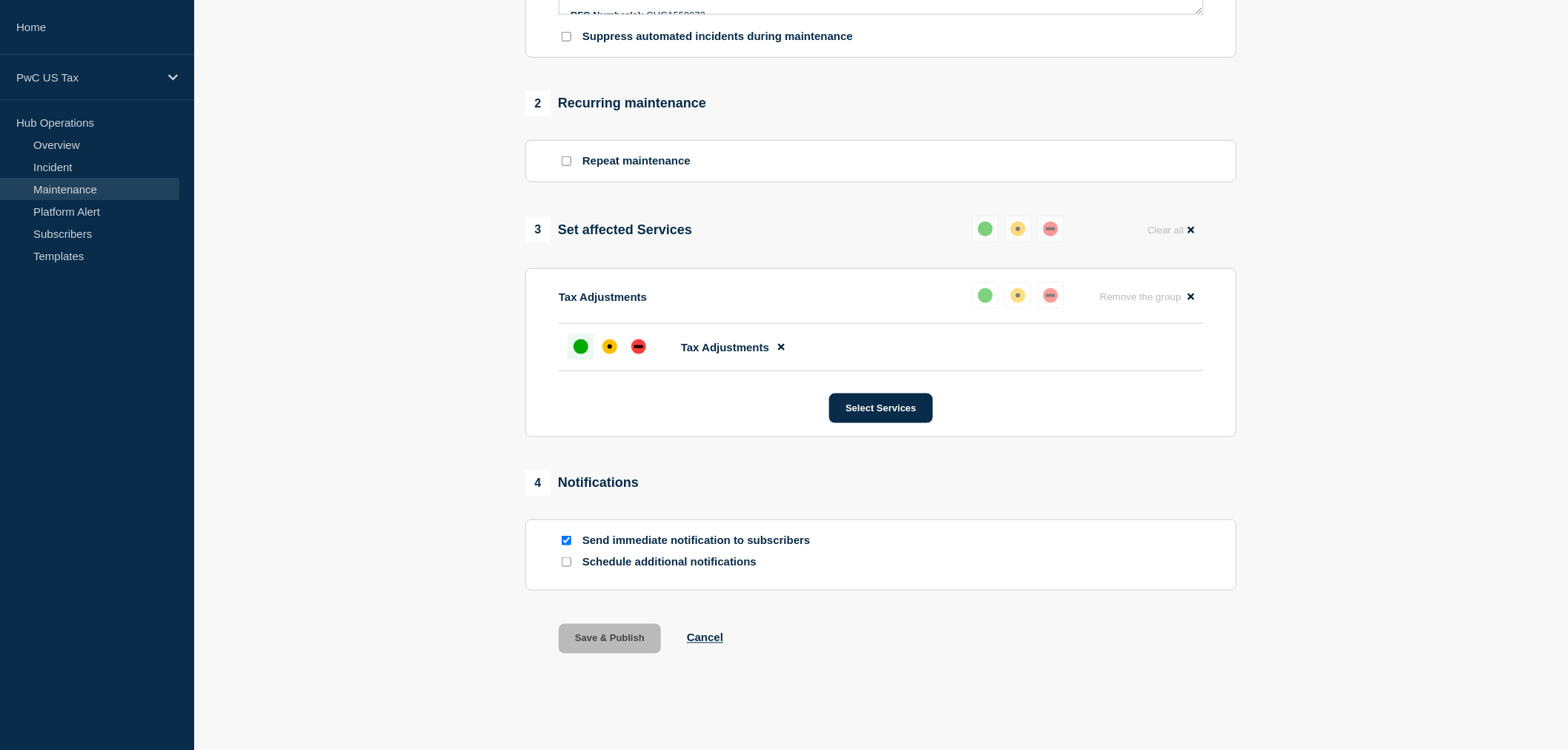
scroll to position [573, 0]
